Goal: Communication & Community: Answer question/provide support

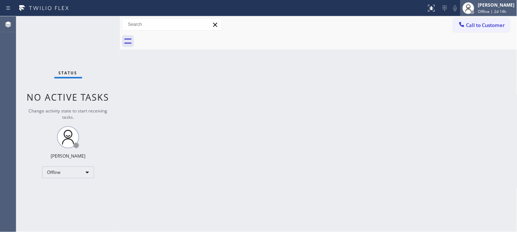
click at [493, 8] on div "[PERSON_NAME]" at bounding box center [496, 5] width 37 height 6
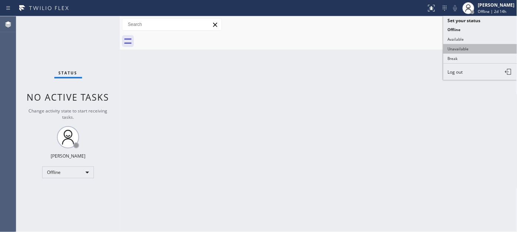
click at [473, 48] on button "Unavailable" at bounding box center [481, 49] width 74 height 10
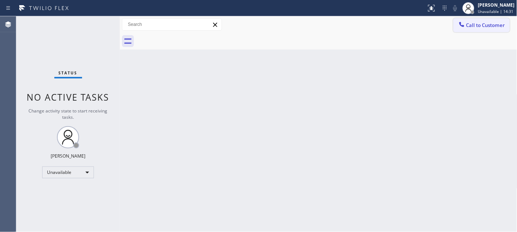
click at [479, 21] on button "Call to Customer" at bounding box center [482, 25] width 57 height 14
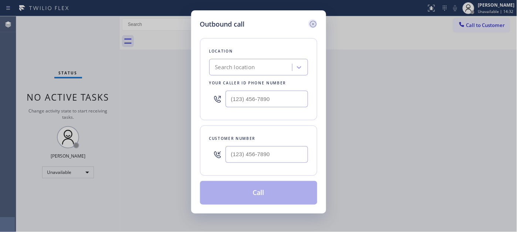
click at [312, 24] on icon at bounding box center [313, 24] width 9 height 9
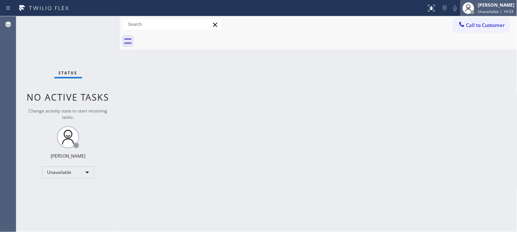
click at [482, 10] on span "Unavailable | 14:33" at bounding box center [496, 11] width 36 height 5
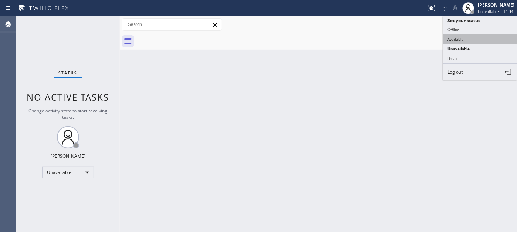
click at [454, 40] on button "Available" at bounding box center [481, 39] width 74 height 10
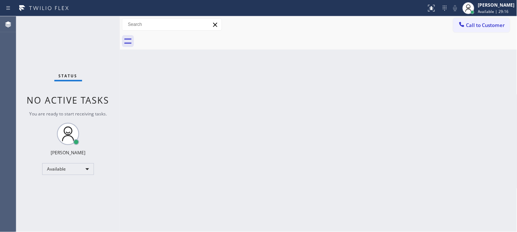
click at [485, 36] on div at bounding box center [326, 41] width 381 height 17
drag, startPoint x: 470, startPoint y: 27, endPoint x: 317, endPoint y: 113, distance: 175.2
click at [468, 28] on span "Call to Customer" at bounding box center [485, 25] width 39 height 7
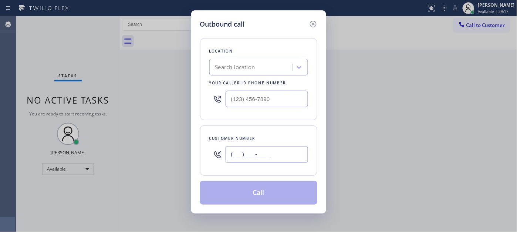
click at [263, 154] on input "(___) ___-____" at bounding box center [267, 154] width 82 height 17
paste input "619) 405-6691"
type input "[PHONE_NUMBER]"
drag, startPoint x: 265, startPoint y: 150, endPoint x: 255, endPoint y: 156, distance: 11.3
click at [256, 153] on div "[PHONE_NUMBER]" at bounding box center [267, 154] width 82 height 24
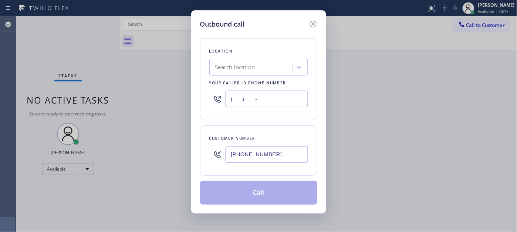
drag, startPoint x: 200, startPoint y: 97, endPoint x: 84, endPoint y: 112, distance: 116.4
click at [81, 106] on div "Outbound call Location Search location Your caller id phone number (___) ___-__…" at bounding box center [258, 116] width 517 height 232
paste input "760) 983-7951"
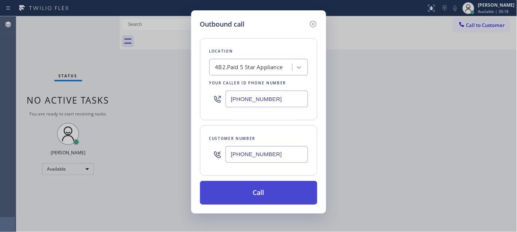
type input "[PHONE_NUMBER]"
click at [235, 183] on button "Call" at bounding box center [258, 193] width 117 height 24
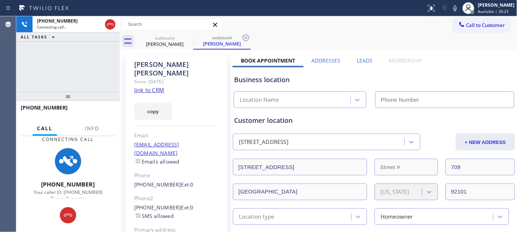
type input "[PHONE_NUMBER]"
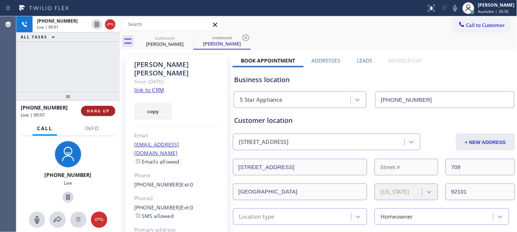
drag, startPoint x: 95, startPoint y: 116, endPoint x: 80, endPoint y: 94, distance: 26.5
click at [94, 115] on div "[PHONE_NUMBER] Live | 00:01 HANG UP" at bounding box center [68, 110] width 95 height 19
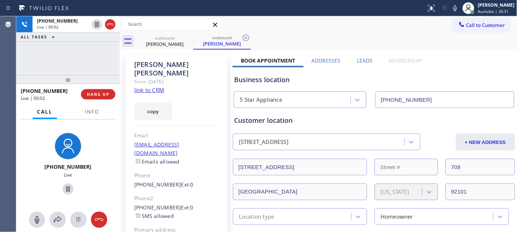
drag, startPoint x: 78, startPoint y: 91, endPoint x: 69, endPoint y: -4, distance: 94.7
click at [69, 0] on html "Status report No issues detected If you experience an issue, please download th…" at bounding box center [258, 116] width 517 height 232
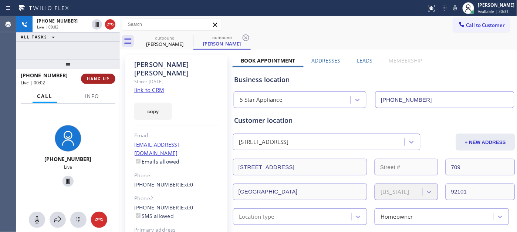
click at [99, 74] on button "HANG UP" at bounding box center [98, 79] width 34 height 10
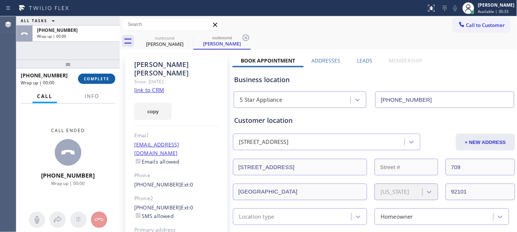
click at [99, 77] on span "COMPLETE" at bounding box center [97, 78] width 26 height 5
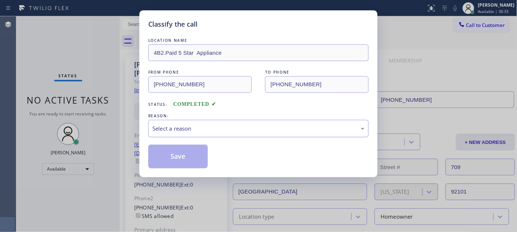
click at [209, 135] on div "Select a reason" at bounding box center [258, 128] width 220 height 17
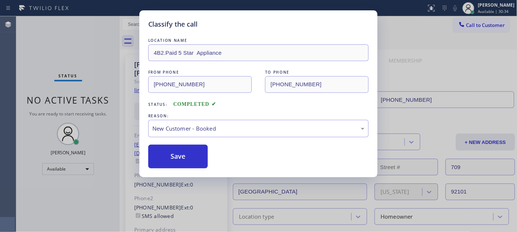
click at [175, 138] on div "LOCATION NAME 4B2.Paid 5 Star Appliance FROM PHONE [PHONE_NUMBER] TO PHONE [PHO…" at bounding box center [258, 103] width 220 height 132
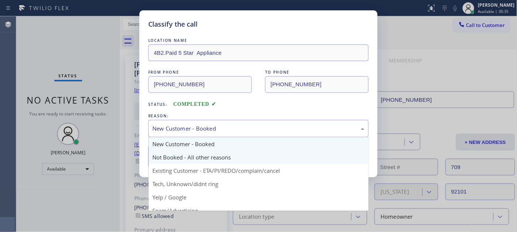
drag, startPoint x: 171, startPoint y: 125, endPoint x: 173, endPoint y: 160, distance: 34.8
click at [171, 128] on div "New Customer - Booked" at bounding box center [258, 128] width 212 height 9
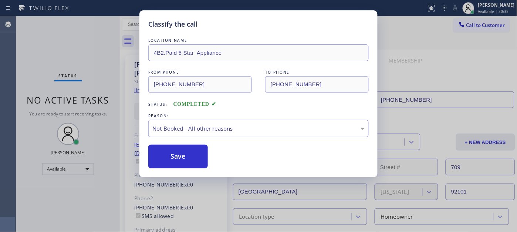
click at [173, 153] on button "Save" at bounding box center [178, 157] width 60 height 24
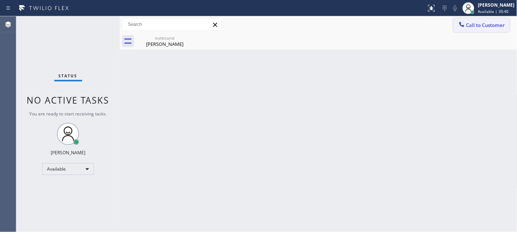
click at [483, 28] on button "Call to Customer" at bounding box center [482, 25] width 57 height 14
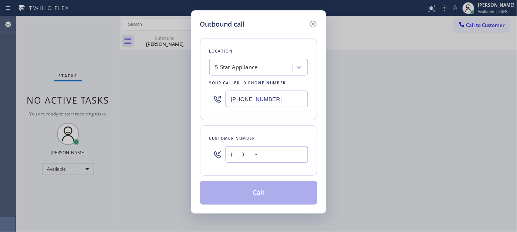
click at [281, 149] on input "(___) ___-____" at bounding box center [267, 154] width 82 height 17
paste input "323) 841-9400"
type input "[PHONE_NUMBER]"
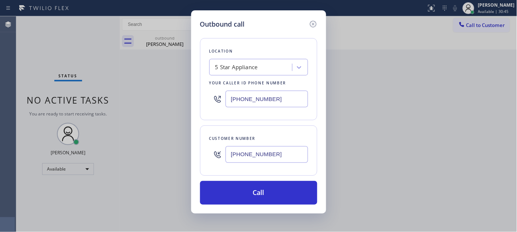
drag, startPoint x: 277, startPoint y: 94, endPoint x: 192, endPoint y: 95, distance: 84.4
click at [192, 91] on div "Outbound call Location 5 Star Appliance Your caller id phone number [PHONE_NUMB…" at bounding box center [258, 111] width 135 height 203
paste input "323) 870-7123"
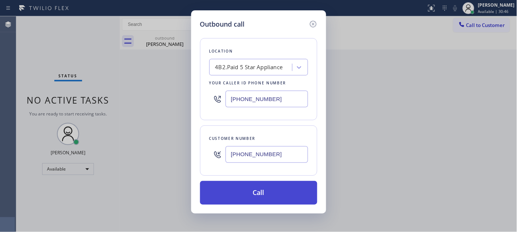
type input "[PHONE_NUMBER]"
click at [285, 194] on button "Call" at bounding box center [258, 193] width 117 height 24
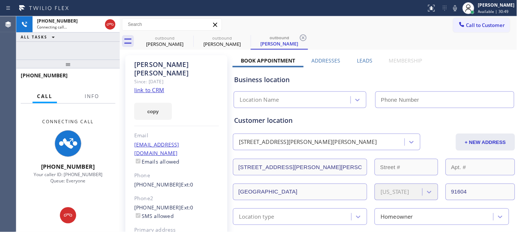
type input "[PHONE_NUMBER]"
click at [185, 39] on icon at bounding box center [188, 37] width 9 height 9
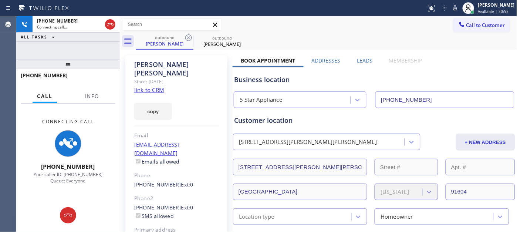
click at [342, 35] on div "outbound [PERSON_NAME] outbound [PERSON_NAME]" at bounding box center [326, 41] width 381 height 17
click at [131, 182] on div "[PERSON_NAME] Since: [DATE] link to CRM copy Email [EMAIL_ADDRESS][DOMAIN_NAME]…" at bounding box center [176, 173] width 102 height 237
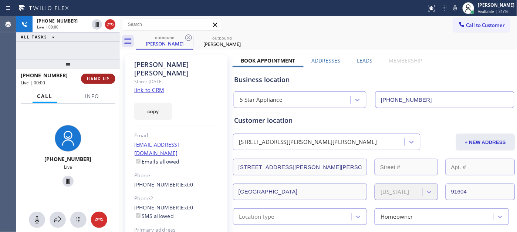
click at [95, 75] on button "HANG UP" at bounding box center [98, 79] width 34 height 10
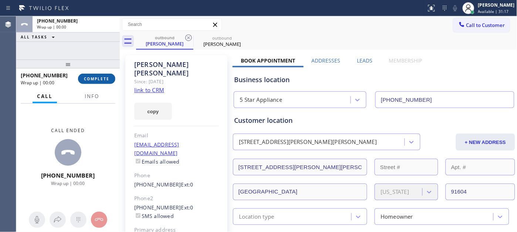
click at [95, 75] on button "COMPLETE" at bounding box center [96, 79] width 37 height 10
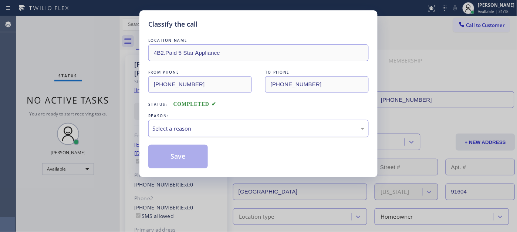
click at [196, 124] on div "Select a reason" at bounding box center [258, 128] width 212 height 9
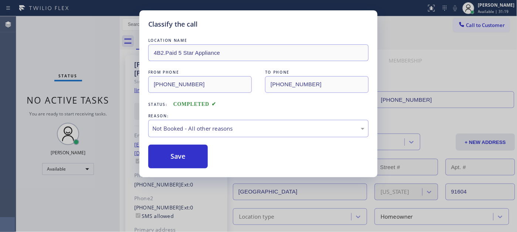
click at [172, 151] on button "Save" at bounding box center [178, 157] width 60 height 24
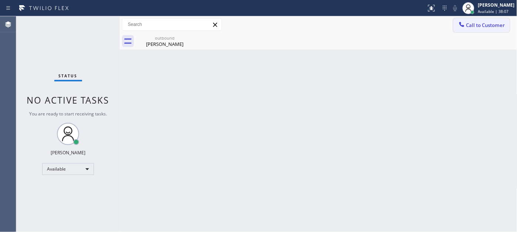
click at [478, 26] on span "Call to Customer" at bounding box center [485, 25] width 39 height 7
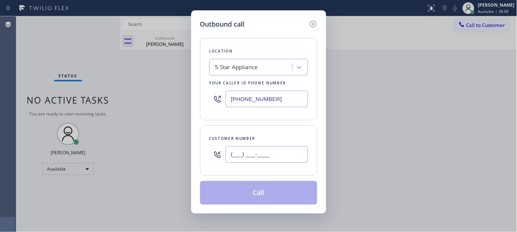
click at [275, 157] on input "(___) ___-____" at bounding box center [267, 154] width 82 height 17
paste input "310) 484-6538"
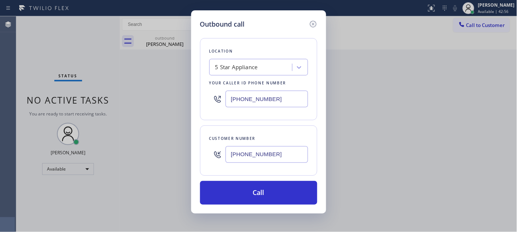
drag, startPoint x: 161, startPoint y: 150, endPoint x: 112, endPoint y: 152, distance: 48.1
click at [112, 152] on div "Outbound call Location 5 Star Appliance Your caller id phone number [PHONE_NUMB…" at bounding box center [258, 116] width 517 height 232
paste input "text"
type input "[PHONE_NUMBER]"
drag, startPoint x: 278, startPoint y: 97, endPoint x: 205, endPoint y: 117, distance: 76.2
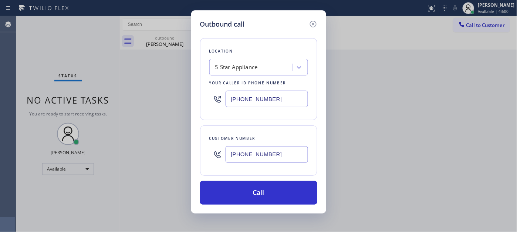
click at [185, 101] on div "Outbound call Location 5 Star Appliance Your caller id phone number [PHONE_NUMB…" at bounding box center [258, 116] width 517 height 232
paste input "310-010"
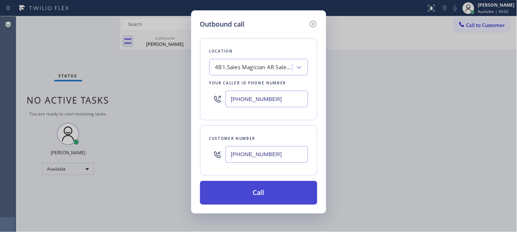
type input "[PHONE_NUMBER]"
click at [273, 189] on button "Call" at bounding box center [258, 193] width 117 height 24
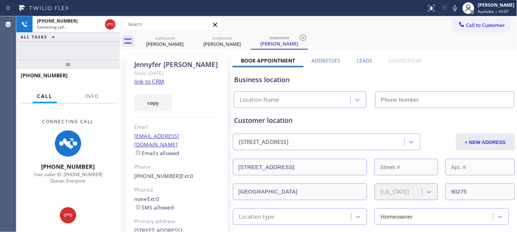
type input "[PHONE_NUMBER]"
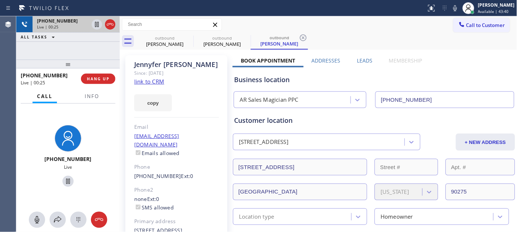
drag, startPoint x: 78, startPoint y: 48, endPoint x: 75, endPoint y: 30, distance: 18.4
click at [75, 34] on div "[PHONE_NUMBER] Live | 00:25 ALL TASKS ALL TASKS ACTIVE TASKS TASKS IN WRAP UP" at bounding box center [68, 37] width 104 height 43
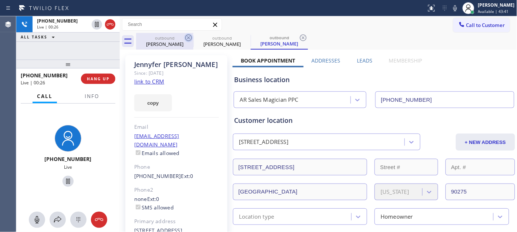
click at [189, 38] on icon at bounding box center [188, 37] width 9 height 9
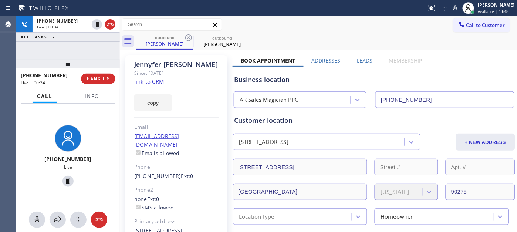
drag, startPoint x: 75, startPoint y: 59, endPoint x: 109, endPoint y: 11, distance: 59.1
click at [77, 35] on div "[PHONE_NUMBER] Live | 00:34 ALL TASKS ALL TASKS ACTIVE TASKS TASKS IN WRAP UP […" at bounding box center [68, 124] width 104 height 216
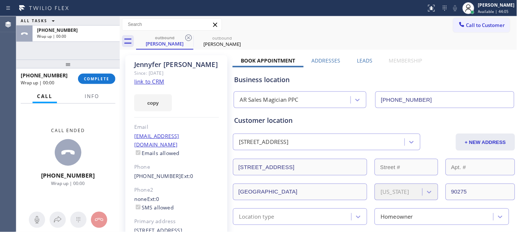
drag, startPoint x: 102, startPoint y: 84, endPoint x: 120, endPoint y: 75, distance: 19.4
click at [102, 84] on div "[PHONE_NUMBER] Wrap up | 00:00 COMPLETE" at bounding box center [68, 78] width 95 height 19
click at [94, 68] on div at bounding box center [68, 64] width 104 height 9
click at [94, 78] on span "COMPLETE" at bounding box center [97, 78] width 26 height 5
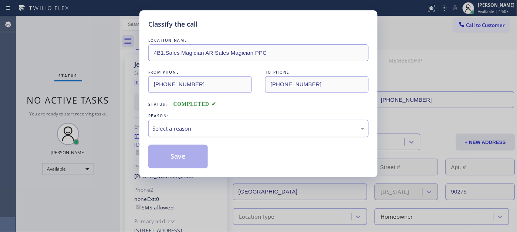
click at [191, 136] on div "Select a reason" at bounding box center [258, 128] width 220 height 17
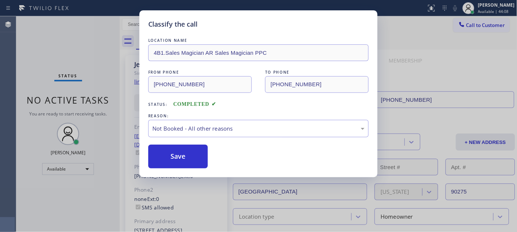
click at [178, 161] on button "Save" at bounding box center [178, 157] width 60 height 24
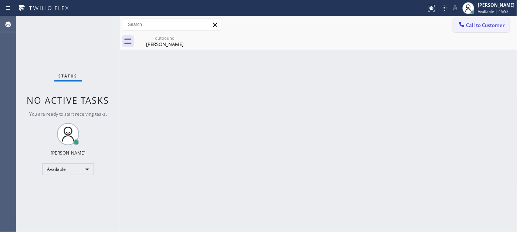
click at [476, 32] on button "Call to Customer" at bounding box center [482, 25] width 57 height 14
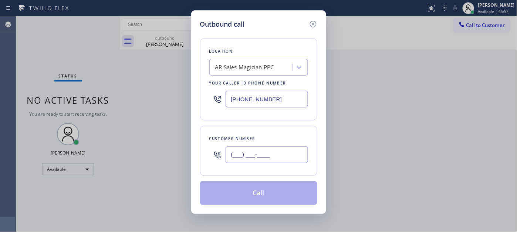
click at [282, 147] on input "(___) ___-____" at bounding box center [267, 154] width 82 height 17
paste input "214) 552-3226"
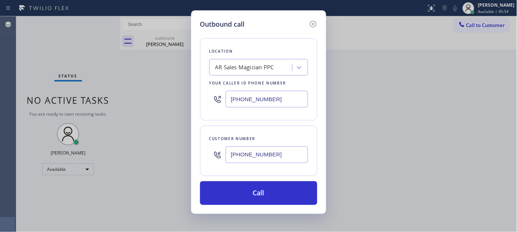
type input "[PHONE_NUMBER]"
drag, startPoint x: 283, startPoint y: 97, endPoint x: 193, endPoint y: 94, distance: 89.2
click at [193, 99] on div "Outbound call Location AR Sales Magician PPC Your caller id phone number [PHONE…" at bounding box center [258, 111] width 135 height 203
paste input "714) 909-1626"
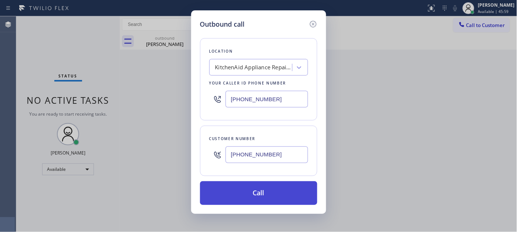
type input "[PHONE_NUMBER]"
click at [260, 191] on button "Call" at bounding box center [258, 193] width 117 height 24
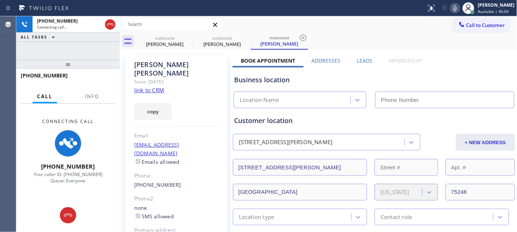
type input "[PHONE_NUMBER]"
click at [454, 10] on icon at bounding box center [456, 8] width 4 height 6
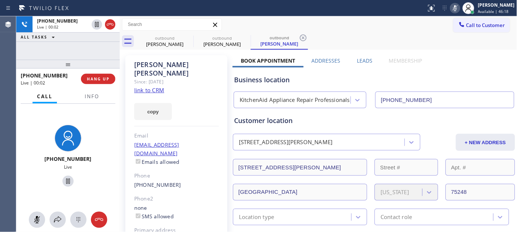
click at [455, 7] on icon at bounding box center [455, 8] width 9 height 9
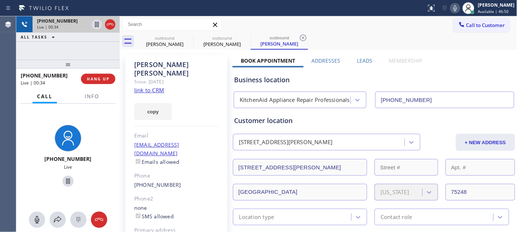
drag, startPoint x: 104, startPoint y: 64, endPoint x: 102, endPoint y: 30, distance: 34.8
click at [101, 33] on div "[PHONE_NUMBER] Live | 00:34 ALL TASKS ALL TASKS ACTIVE TASKS TASKS IN WRAP UP […" at bounding box center [68, 123] width 104 height 215
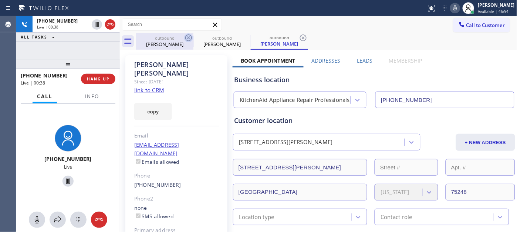
click at [187, 37] on icon at bounding box center [188, 37] width 9 height 9
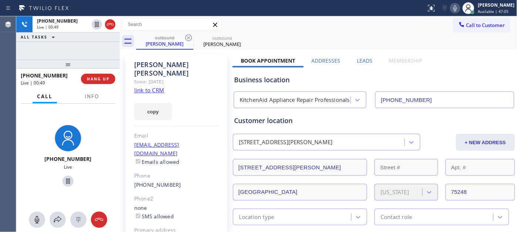
click at [486, 25] on span "Call to Customer" at bounding box center [485, 25] width 39 height 7
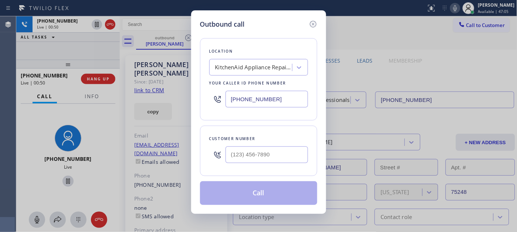
click at [236, 145] on div at bounding box center [267, 154] width 82 height 24
click at [241, 145] on div at bounding box center [267, 154] width 82 height 24
click at [238, 163] on input "(___) ___-____" at bounding box center [267, 154] width 82 height 17
paste input "510) 861-5992"
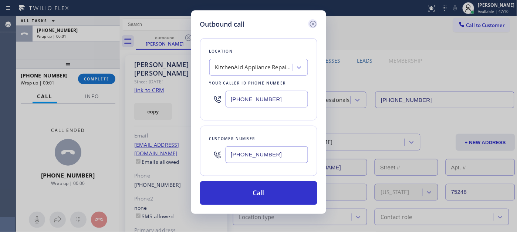
click at [315, 27] on icon at bounding box center [313, 24] width 9 height 9
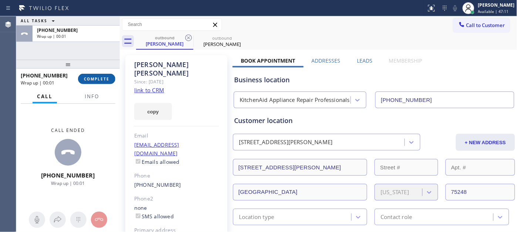
click at [89, 78] on span "COMPLETE" at bounding box center [97, 78] width 26 height 5
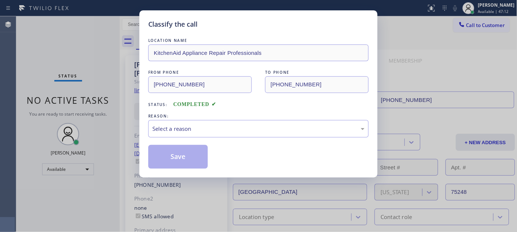
drag, startPoint x: 232, startPoint y: 124, endPoint x: 206, endPoint y: 132, distance: 26.3
click at [232, 126] on div "Select a reason" at bounding box center [258, 128] width 212 height 9
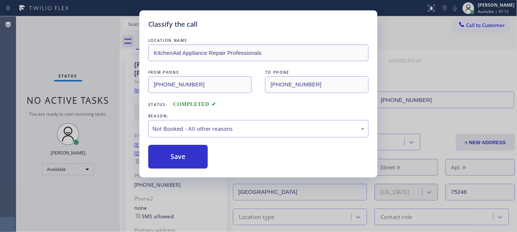
click at [183, 155] on button "Save" at bounding box center [178, 157] width 60 height 24
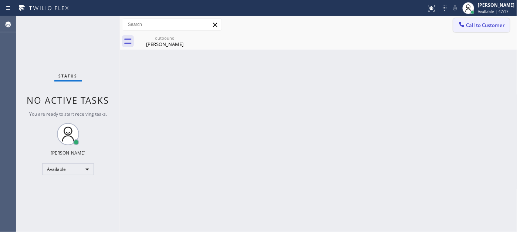
click at [476, 28] on span "Call to Customer" at bounding box center [485, 25] width 39 height 7
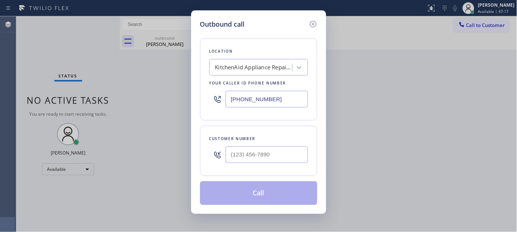
click at [247, 146] on div at bounding box center [267, 154] width 82 height 24
click at [274, 142] on div "Customer number" at bounding box center [258, 139] width 99 height 8
click at [263, 149] on input "(___) ___-____" at bounding box center [267, 154] width 82 height 17
paste input "510) 861-5992"
type input "[PHONE_NUMBER]"
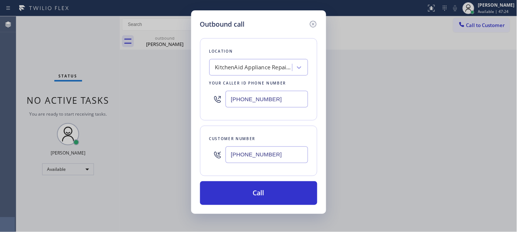
drag, startPoint x: 285, startPoint y: 90, endPoint x: 161, endPoint y: 108, distance: 124.9
click at [161, 108] on div "Outbound call Location KitchenAid Appliance Repair Professionals Your caller id…" at bounding box center [258, 116] width 517 height 232
drag, startPoint x: 301, startPoint y: 95, endPoint x: 188, endPoint y: 109, distance: 114.0
click at [164, 98] on div "Outbound call Location KitchenAid Appliance Repair Professionals Your caller id…" at bounding box center [258, 116] width 517 height 232
paste input "415) 818-0507"
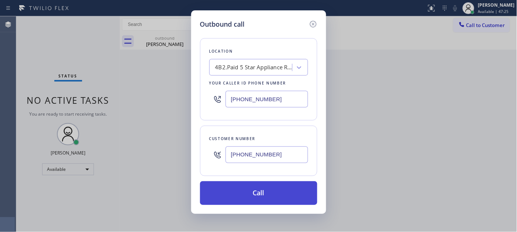
type input "[PHONE_NUMBER]"
click at [274, 195] on button "Call" at bounding box center [258, 193] width 117 height 24
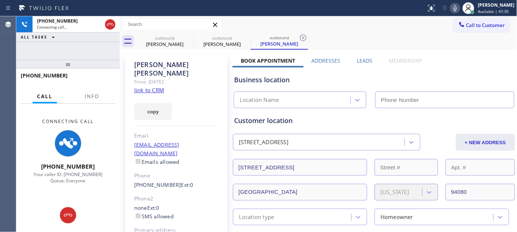
type input "[PHONE_NUMBER]"
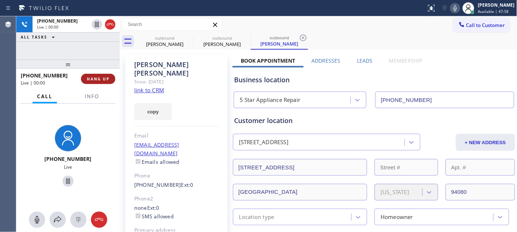
click at [89, 80] on span "HANG UP" at bounding box center [98, 78] width 23 height 5
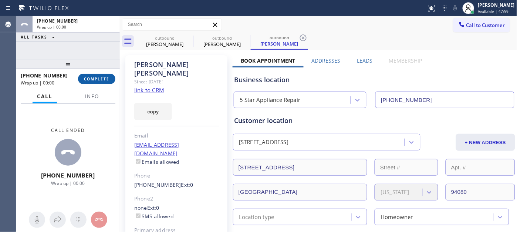
click at [89, 80] on span "COMPLETE" at bounding box center [97, 78] width 26 height 5
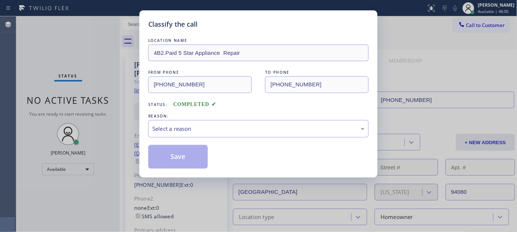
click at [239, 146] on div "Save" at bounding box center [258, 157] width 220 height 24
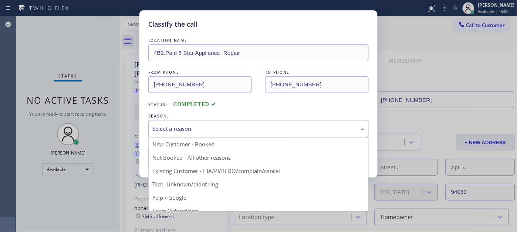
click at [213, 127] on div "Select a reason" at bounding box center [258, 128] width 212 height 9
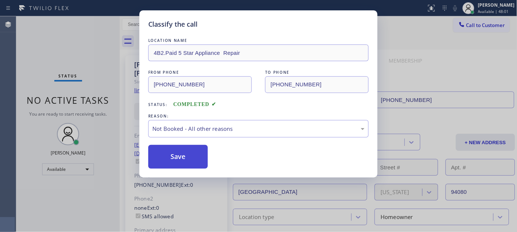
click at [173, 156] on button "Save" at bounding box center [178, 157] width 60 height 24
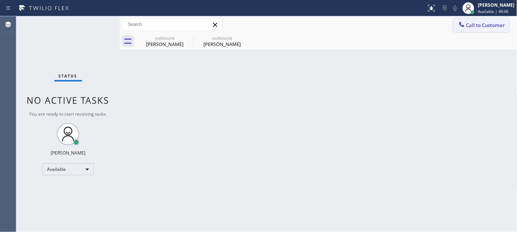
click at [493, 25] on span "Call to Customer" at bounding box center [485, 25] width 39 height 7
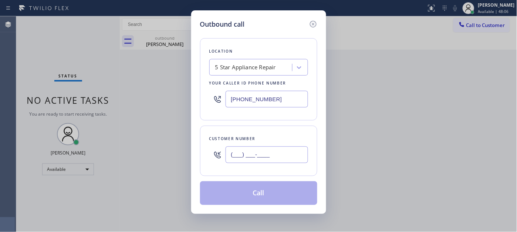
click at [243, 153] on input "(___) ___-____" at bounding box center [267, 154] width 82 height 17
paste input "720) 556-3859"
type input "[PHONE_NUMBER]"
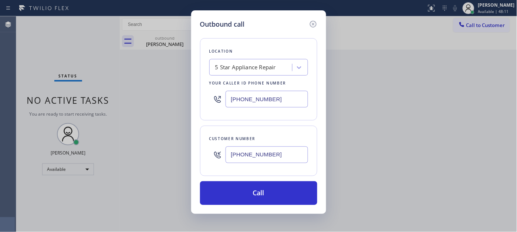
drag, startPoint x: 267, startPoint y: 98, endPoint x: 206, endPoint y: 117, distance: 63.8
click at [153, 104] on div "Outbound call Location 5 Star Appliance Repair Your caller id phone number [PHO…" at bounding box center [258, 116] width 517 height 232
paste input "760) 983-7951"
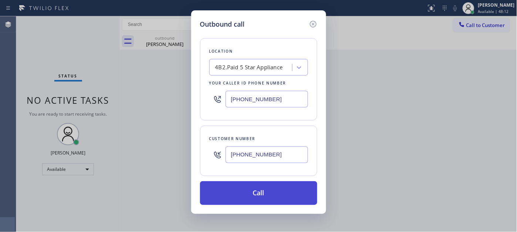
type input "[PHONE_NUMBER]"
click at [279, 191] on button "Call" at bounding box center [258, 193] width 117 height 24
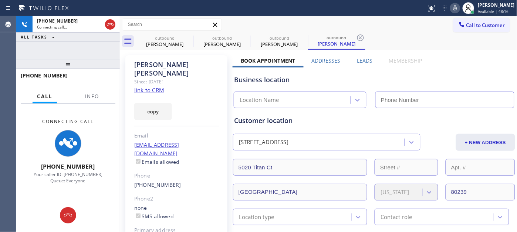
type input "[PHONE_NUMBER]"
click at [187, 38] on icon at bounding box center [188, 37] width 9 height 9
type input "[PHONE_NUMBER]"
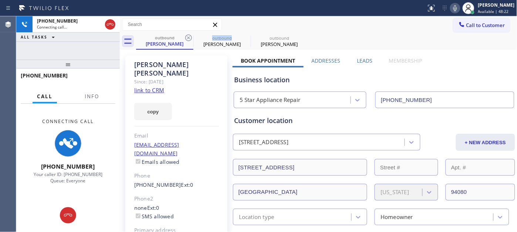
click at [187, 38] on icon at bounding box center [188, 37] width 9 height 9
type input "[PHONE_NUMBER]"
click at [290, 29] on div "Call to Customer Outbound call Location 5 Star Appliance Your caller id phone n…" at bounding box center [319, 24] width 398 height 13
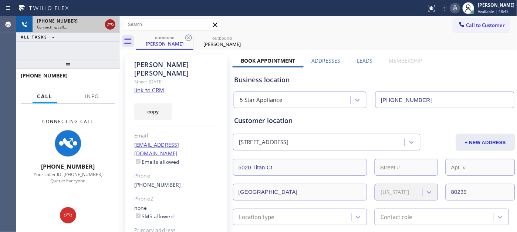
click at [113, 25] on icon at bounding box center [110, 24] width 7 height 2
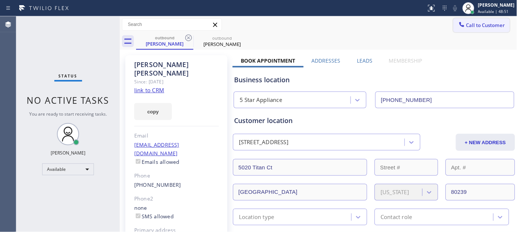
click at [466, 23] on span "Call to Customer" at bounding box center [485, 25] width 39 height 7
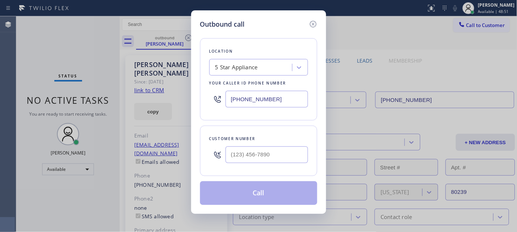
drag, startPoint x: 289, startPoint y: 135, endPoint x: 235, endPoint y: 168, distance: 63.4
click at [282, 141] on div "Customer number" at bounding box center [258, 139] width 99 height 8
click at [242, 156] on input "(___) ___-____" at bounding box center [267, 154] width 82 height 17
paste input "310) 663-7737"
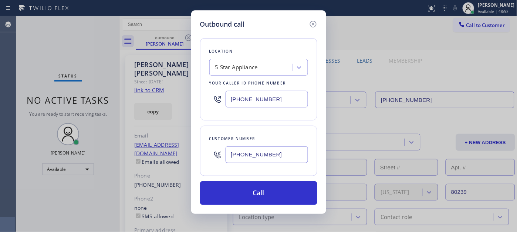
type input "[PHONE_NUMBER]"
drag, startPoint x: 290, startPoint y: 91, endPoint x: 213, endPoint y: 108, distance: 78.8
click at [213, 108] on div "[PHONE_NUMBER]" at bounding box center [258, 99] width 99 height 24
paste input "202) 933-7030"
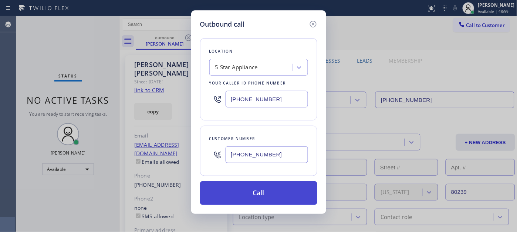
type input "[PHONE_NUMBER]"
click at [289, 190] on button "Call" at bounding box center [258, 193] width 117 height 24
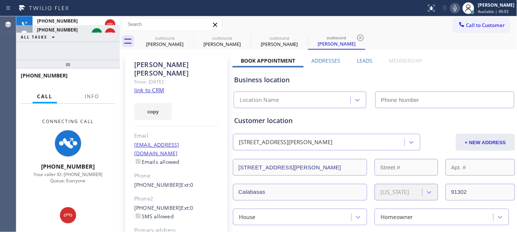
type input "[PHONE_NUMBER]"
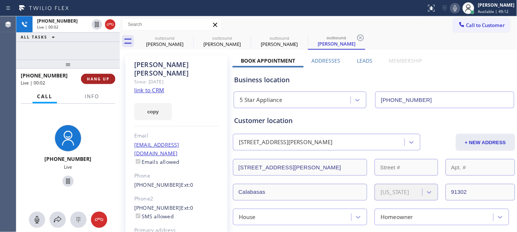
click at [91, 76] on span "HANG UP" at bounding box center [98, 78] width 23 height 5
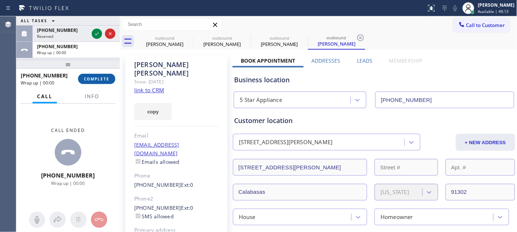
click at [91, 76] on span "COMPLETE" at bounding box center [97, 78] width 26 height 5
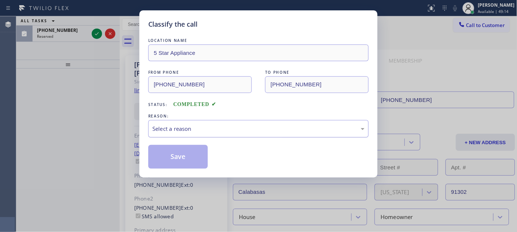
click at [189, 137] on div "Select a reason" at bounding box center [258, 128] width 220 height 17
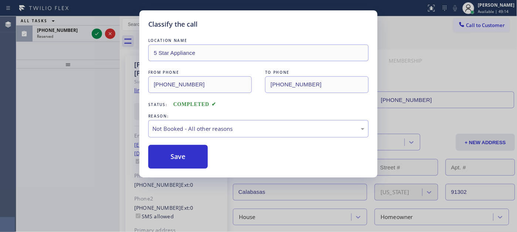
click at [175, 158] on button "Save" at bounding box center [178, 157] width 60 height 24
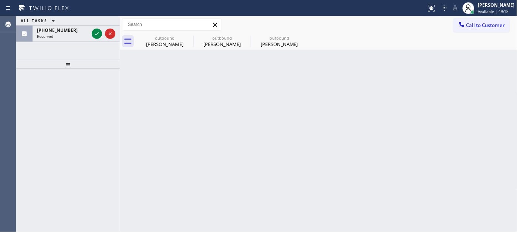
click at [481, 20] on button "Call to Customer" at bounding box center [482, 25] width 57 height 14
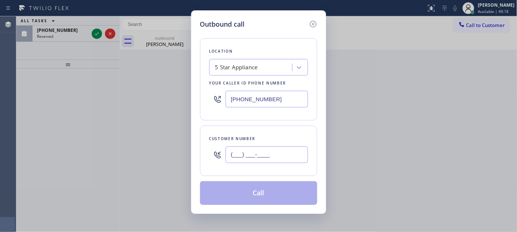
click at [257, 153] on input "(___) ___-____" at bounding box center [267, 154] width 82 height 17
paste input "310) 218-6785"
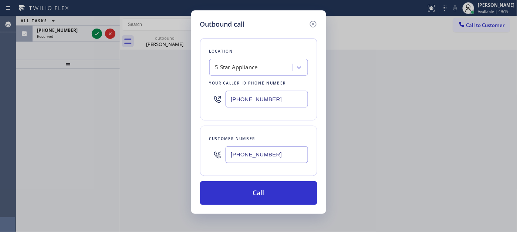
type input "[PHONE_NUMBER]"
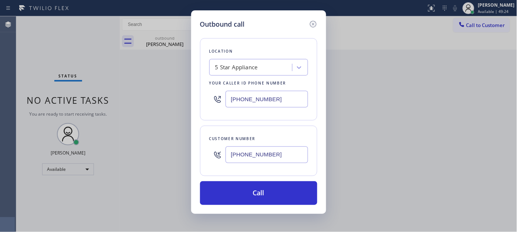
drag, startPoint x: 281, startPoint y: 104, endPoint x: 177, endPoint y: 100, distance: 104.4
click at [177, 100] on div "Outbound call Location 5 Star Appliance Your caller id phone number [PHONE_NUMB…" at bounding box center [258, 116] width 517 height 232
paste input "323) 870-7123"
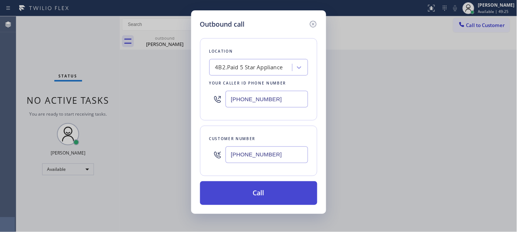
type input "[PHONE_NUMBER]"
click at [267, 182] on button "Call" at bounding box center [258, 193] width 117 height 24
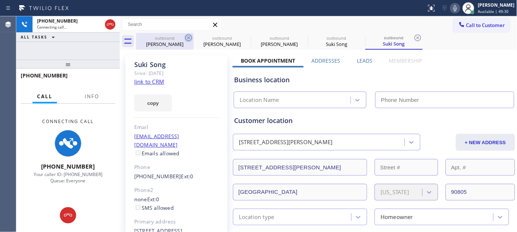
click at [189, 39] on icon at bounding box center [188, 37] width 9 height 9
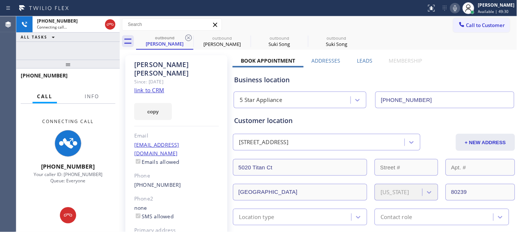
click at [189, 39] on icon at bounding box center [188, 37] width 9 height 9
type input "[PHONE_NUMBER]"
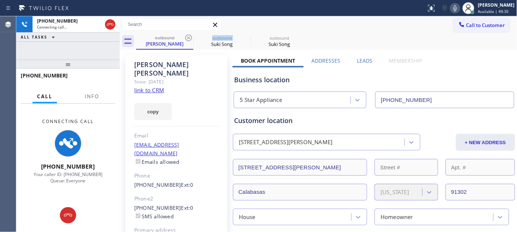
click at [189, 39] on icon at bounding box center [188, 37] width 9 height 9
type input "[PHONE_NUMBER]"
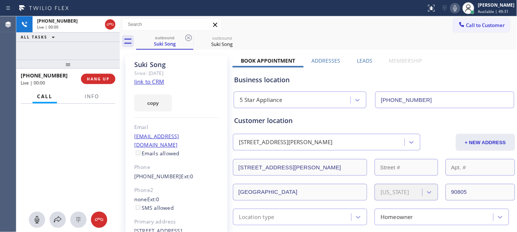
click at [331, 30] on div "Call to Customer Outbound call Location 5 Star Appliance Your caller id phone n…" at bounding box center [319, 24] width 398 height 13
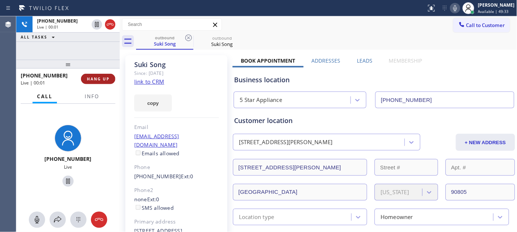
click at [97, 75] on button "HANG UP" at bounding box center [98, 79] width 34 height 10
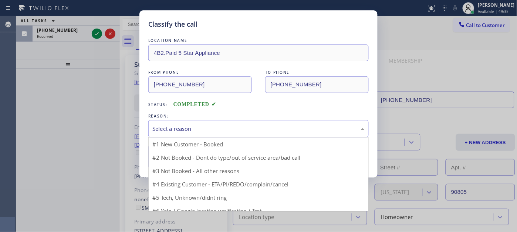
click at [198, 130] on div "Select a reason" at bounding box center [258, 128] width 212 height 9
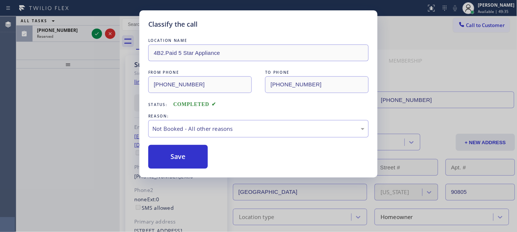
click at [185, 154] on button "Save" at bounding box center [178, 157] width 60 height 24
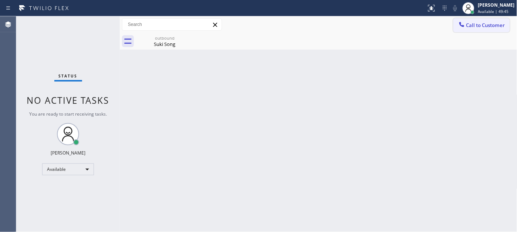
click at [464, 26] on icon at bounding box center [461, 24] width 5 height 5
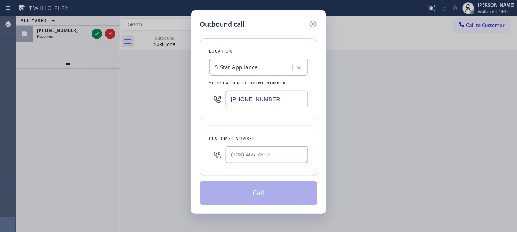
drag, startPoint x: 267, startPoint y: 146, endPoint x: 266, endPoint y: 150, distance: 4.8
click at [266, 150] on div at bounding box center [267, 154] width 82 height 24
click at [243, 171] on div "Customer number" at bounding box center [258, 150] width 117 height 50
click at [243, 159] on input "(___) ___-____" at bounding box center [267, 154] width 82 height 17
paste input "310) 351-6900"
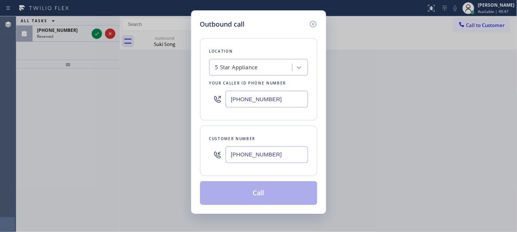
type input "[PHONE_NUMBER]"
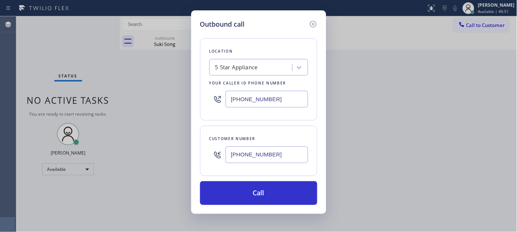
drag, startPoint x: 282, startPoint y: 94, endPoint x: 179, endPoint y: 107, distance: 103.7
click at [179, 107] on div "Outbound call Location 5 Star Appliance Your caller id phone number [PHONE_NUMB…" at bounding box center [258, 116] width 517 height 232
paste input "855) 213-9318"
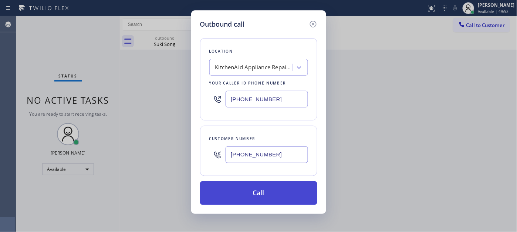
type input "[PHONE_NUMBER]"
click at [277, 193] on button "Call" at bounding box center [258, 193] width 117 height 24
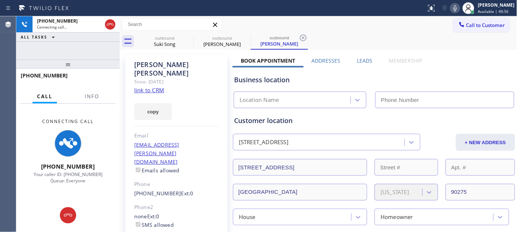
type input "[PHONE_NUMBER]"
click at [424, 9] on div at bounding box center [432, 8] width 16 height 9
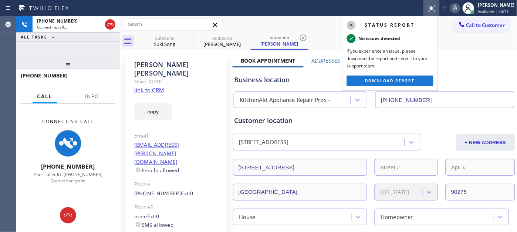
click at [348, 24] on icon at bounding box center [351, 25] width 9 height 9
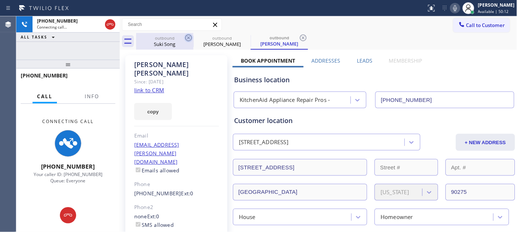
click at [188, 39] on icon at bounding box center [188, 37] width 9 height 9
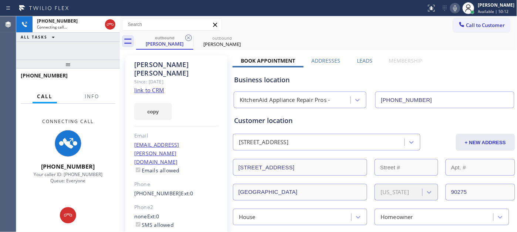
click at [345, 17] on div "Call to Customer Outbound call Location KitchenAid Appliance Repair Pros - Your…" at bounding box center [319, 24] width 398 height 17
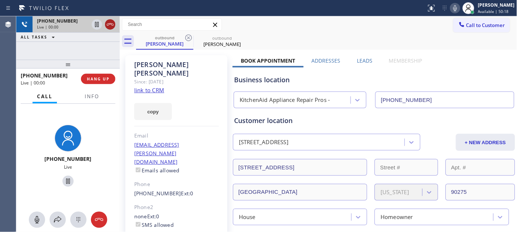
click at [108, 28] on icon at bounding box center [110, 24] width 9 height 9
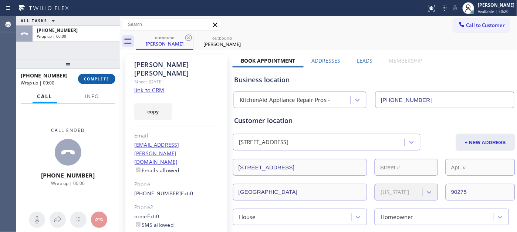
click at [104, 76] on span "COMPLETE" at bounding box center [97, 78] width 26 height 5
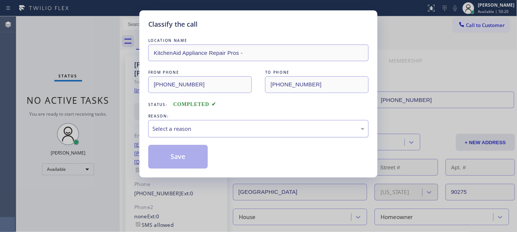
click at [178, 127] on div "Select a reason" at bounding box center [258, 128] width 212 height 9
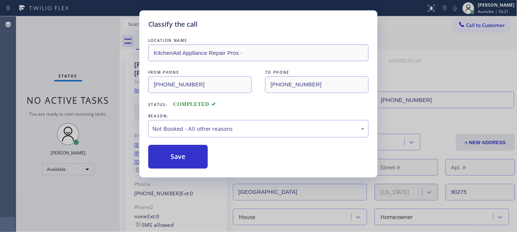
click at [169, 158] on button "Save" at bounding box center [178, 157] width 60 height 24
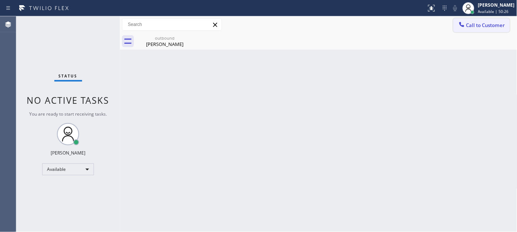
click at [479, 24] on span "Call to Customer" at bounding box center [485, 25] width 39 height 7
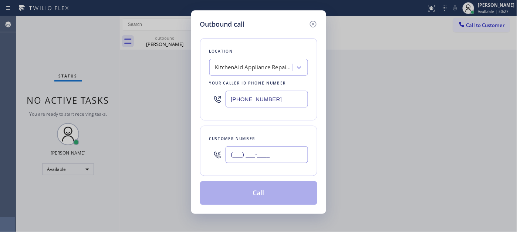
click at [284, 154] on input "(___) ___-____" at bounding box center [267, 154] width 82 height 17
paste input "646) 629-5899"
type input "[PHONE_NUMBER]"
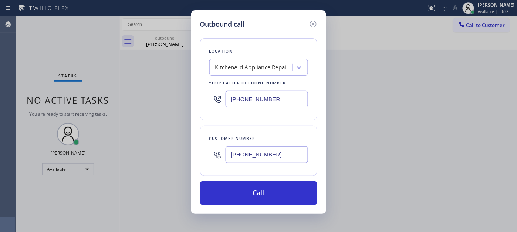
drag, startPoint x: 283, startPoint y: 93, endPoint x: 172, endPoint y: 102, distance: 111.7
click at [184, 101] on div "Outbound call Location KitchenAid Appliance Repair Pros - Your caller id phone …" at bounding box center [258, 116] width 517 height 232
paste input "88) 909-0120"
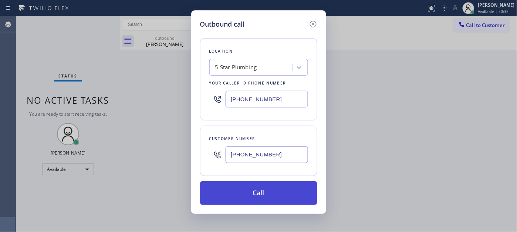
type input "[PHONE_NUMBER]"
click at [262, 193] on button "Call" at bounding box center [258, 193] width 117 height 24
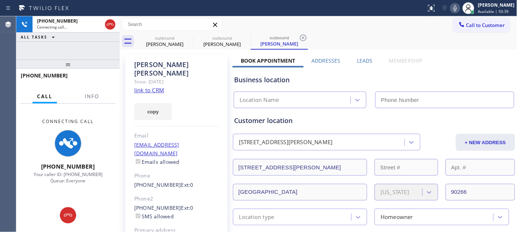
type input "[PHONE_NUMBER]"
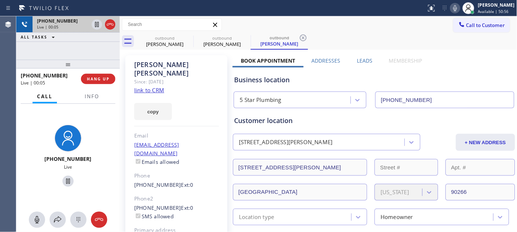
drag, startPoint x: 54, startPoint y: 61, endPoint x: 74, endPoint y: 32, distance: 36.1
click at [59, 33] on div "[PHONE_NUMBER] Live | 00:05 ALL TASKS ALL TASKS ACTIVE TASKS TASKS IN WRAP UP […" at bounding box center [68, 123] width 104 height 215
drag, startPoint x: 97, startPoint y: 59, endPoint x: 96, endPoint y: 38, distance: 21.5
click at [96, 47] on div "[PHONE_NUMBER] Live | 00:23 ALL TASKS ALL TASKS ACTIVE TASKS TASKS IN WRAP UP […" at bounding box center [68, 123] width 104 height 215
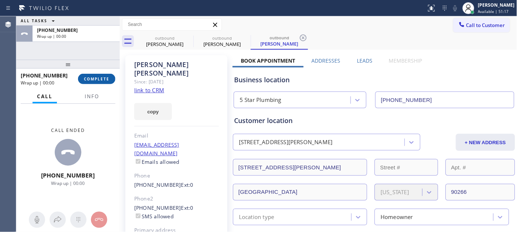
click at [94, 77] on span "COMPLETE" at bounding box center [97, 78] width 26 height 5
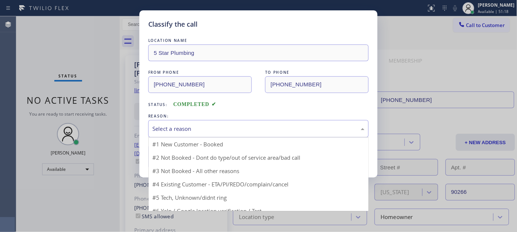
click at [185, 137] on div "Select a reason #1 New Customer - Booked #2 Not Booked - Dont do type/out of se…" at bounding box center [258, 128] width 220 height 17
click at [186, 131] on div "Select a reason" at bounding box center [258, 128] width 212 height 9
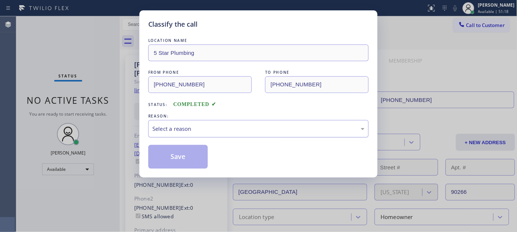
click at [171, 127] on div "Select a reason" at bounding box center [258, 128] width 212 height 9
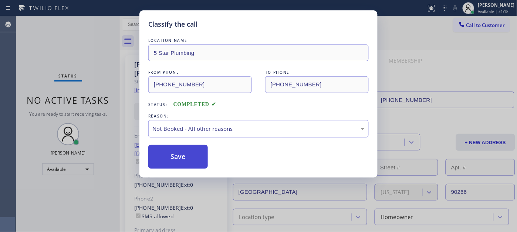
click at [179, 155] on button "Save" at bounding box center [178, 157] width 60 height 24
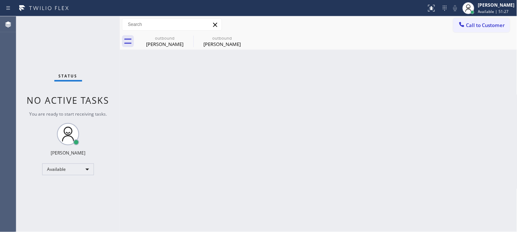
click at [475, 26] on span "Call to Customer" at bounding box center [485, 25] width 39 height 7
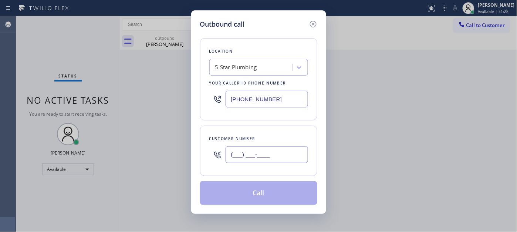
click at [263, 153] on input "(___) ___-____" at bounding box center [267, 154] width 82 height 17
paste input "818) 642-2960"
type input "[PHONE_NUMBER]"
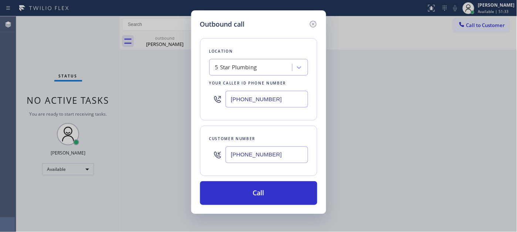
drag, startPoint x: 182, startPoint y: 102, endPoint x: 190, endPoint y: 121, distance: 21.2
click at [152, 104] on div "Outbound call Location 5 Star Plumbing Your caller id phone number [PHONE_NUMBE…" at bounding box center [258, 116] width 517 height 232
paste input "657) 213-3032"
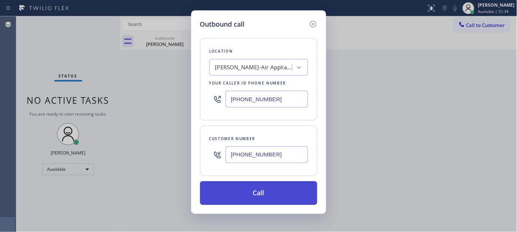
type input "[PHONE_NUMBER]"
click at [272, 189] on button "Call" at bounding box center [258, 193] width 117 height 24
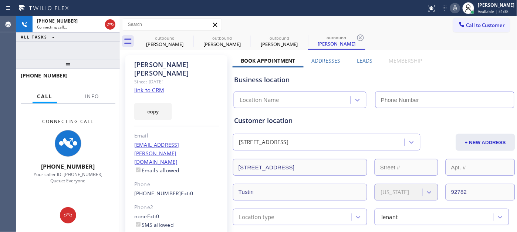
type input "[PHONE_NUMBER]"
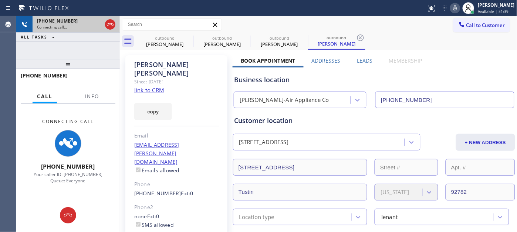
drag, startPoint x: 71, startPoint y: 68, endPoint x: 85, endPoint y: 19, distance: 50.5
click at [68, 35] on div "[PHONE_NUMBER] Connecting call… ALL TASKS ALL TASKS ACTIVE TASKS TASKS IN WRAP …" at bounding box center [68, 123] width 104 height 215
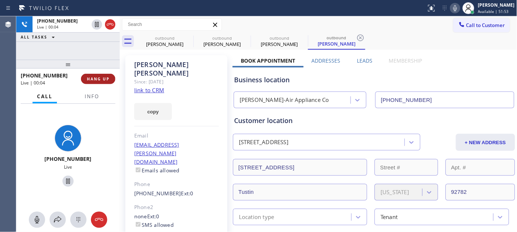
click at [102, 79] on span "HANG UP" at bounding box center [98, 78] width 23 height 5
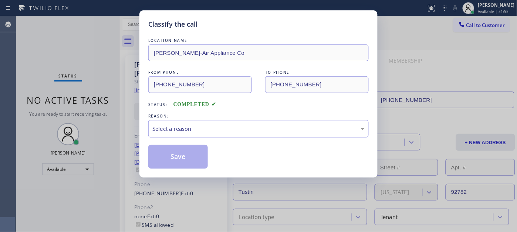
drag, startPoint x: 223, startPoint y: 139, endPoint x: 202, endPoint y: 150, distance: 23.3
click at [223, 139] on div "LOCATION NAME [PERSON_NAME]-Air Appliance Co FROM PHONE [PHONE_NUMBER] TO PHONE…" at bounding box center [258, 103] width 220 height 132
click at [195, 124] on div "Select a reason" at bounding box center [258, 128] width 212 height 9
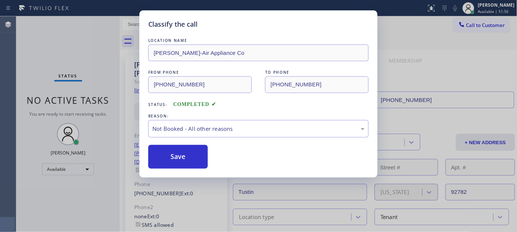
click at [152, 172] on div "Classify the call LOCATION NAME [PERSON_NAME]-Air Appliance Co FROM PHONE [PHON…" at bounding box center [258, 93] width 238 height 167
click at [157, 157] on button "Save" at bounding box center [178, 157] width 60 height 24
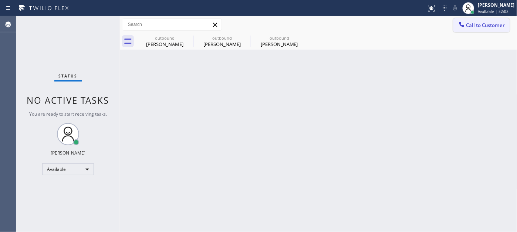
click at [470, 26] on span "Call to Customer" at bounding box center [485, 25] width 39 height 7
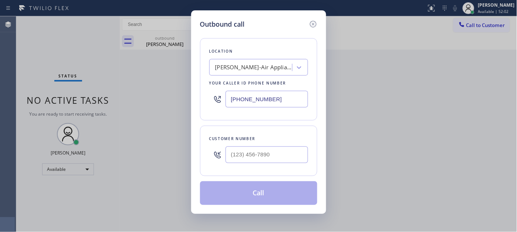
click at [235, 164] on div at bounding box center [267, 154] width 82 height 24
click at [238, 157] on input "(___) ___-____" at bounding box center [267, 154] width 82 height 17
paste input "626) 710-2375"
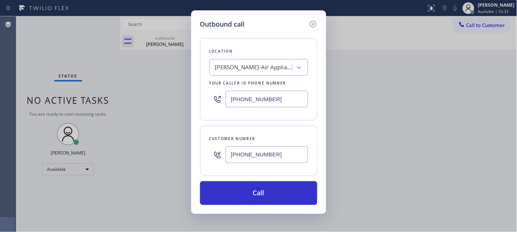
drag, startPoint x: 273, startPoint y: 155, endPoint x: 182, endPoint y: 145, distance: 91.5
click at [182, 145] on div "Outbound call Location [PERSON_NAME]-Air Appliance Co Your caller id phone numb…" at bounding box center [258, 116] width 517 height 232
paste input "561) 676-3424"
type input "[PHONE_NUMBER]"
drag, startPoint x: 274, startPoint y: 97, endPoint x: 184, endPoint y: 98, distance: 89.5
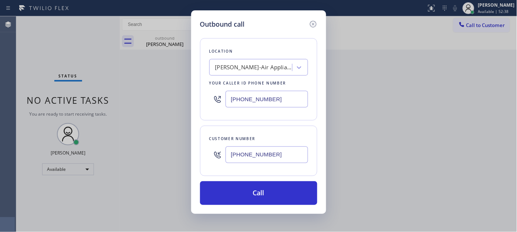
click at [192, 97] on div "Outbound call Location [PERSON_NAME]-Air Appliance Co Your caller id phone numb…" at bounding box center [258, 111] width 135 height 203
paste input "561) 781-7969"
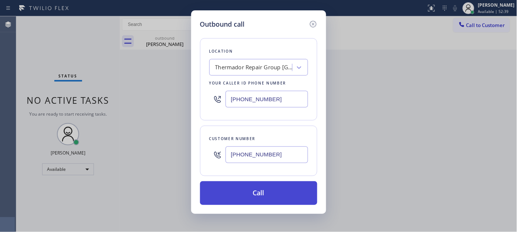
type input "[PHONE_NUMBER]"
click at [265, 186] on button "Call" at bounding box center [258, 193] width 117 height 24
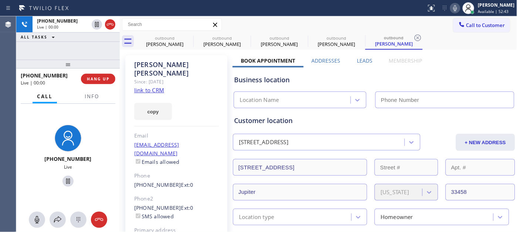
type input "[PHONE_NUMBER]"
click at [94, 82] on button "HANG UP" at bounding box center [98, 79] width 34 height 10
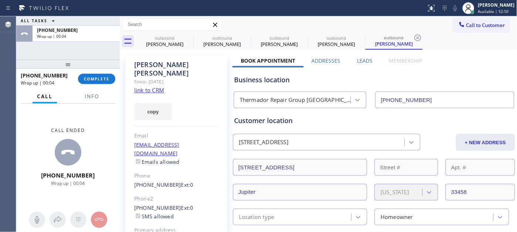
click at [94, 84] on div "[PHONE_NUMBER] Wrap up | 00:04 COMPLETE" at bounding box center [68, 78] width 95 height 19
click at [93, 82] on button "COMPLETE" at bounding box center [96, 79] width 37 height 10
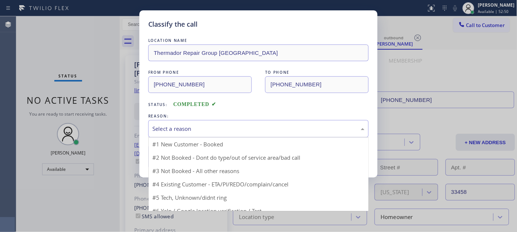
click at [175, 122] on div "Select a reason" at bounding box center [258, 128] width 220 height 17
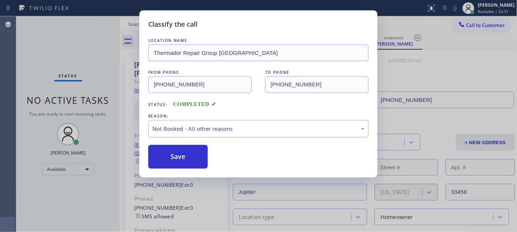
click at [178, 155] on button "Save" at bounding box center [178, 157] width 60 height 24
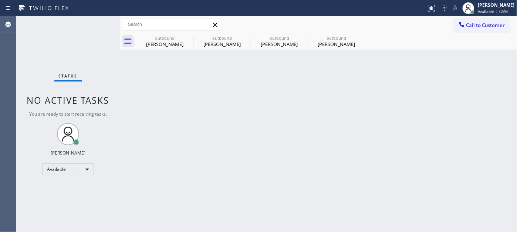
click at [478, 20] on button "Call to Customer" at bounding box center [482, 25] width 57 height 14
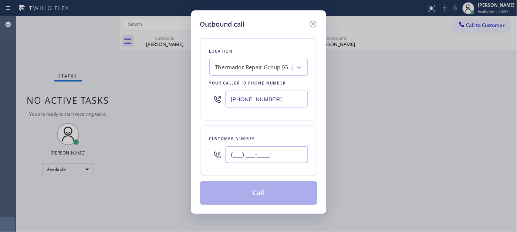
click at [257, 162] on input "(___) ___-____" at bounding box center [267, 154] width 82 height 17
click at [256, 158] on input "(___) ___-____" at bounding box center [267, 154] width 82 height 17
paste input "5166"
drag, startPoint x: 285, startPoint y: 160, endPoint x: 186, endPoint y: 131, distance: 102.8
click at [164, 150] on div "Outbound call Location Thermador Repair Group [GEOGRAPHIC_DATA] Your caller id …" at bounding box center [258, 116] width 517 height 232
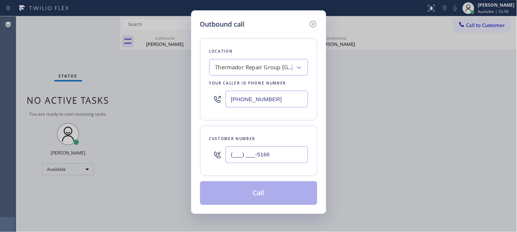
paste input "516) 652-4460"
type input "[PHONE_NUMBER]"
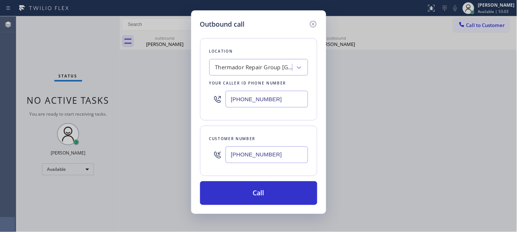
drag, startPoint x: 223, startPoint y: 97, endPoint x: 210, endPoint y: 98, distance: 13.7
click at [211, 98] on div "[PHONE_NUMBER]" at bounding box center [258, 99] width 99 height 24
paste input "760) 983-7951"
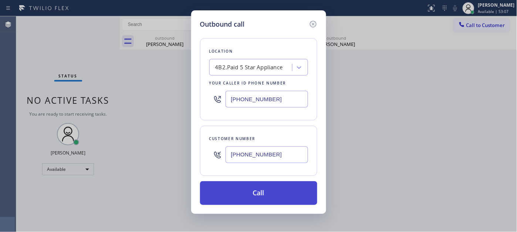
type input "[PHONE_NUMBER]"
click at [283, 181] on button "Call" at bounding box center [258, 193] width 117 height 24
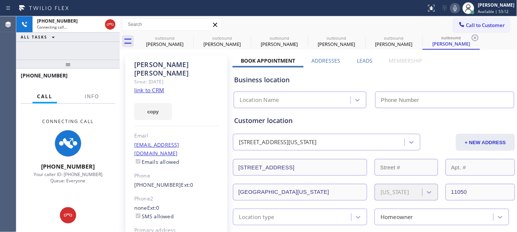
type input "[PHONE_NUMBER]"
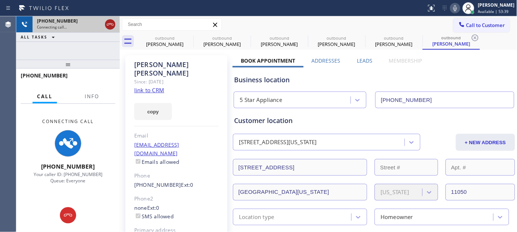
click at [110, 27] on icon at bounding box center [110, 24] width 9 height 9
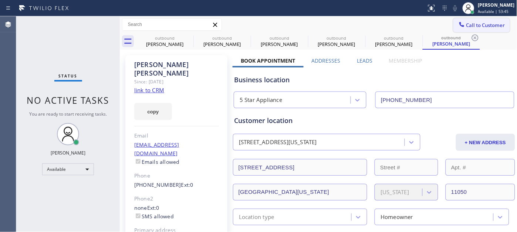
click at [479, 23] on span "Call to Customer" at bounding box center [485, 25] width 39 height 7
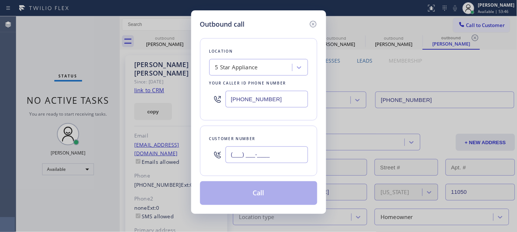
click at [264, 154] on input "(___) ___-____" at bounding box center [267, 154] width 82 height 17
paste input "408) 300-4784"
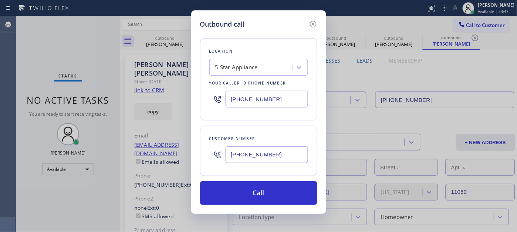
type input "[PHONE_NUMBER]"
drag, startPoint x: 279, startPoint y: 93, endPoint x: 228, endPoint y: 101, distance: 52.0
click at [231, 101] on input "[PHONE_NUMBER]" at bounding box center [267, 99] width 82 height 17
paste input "323) 238-8185"
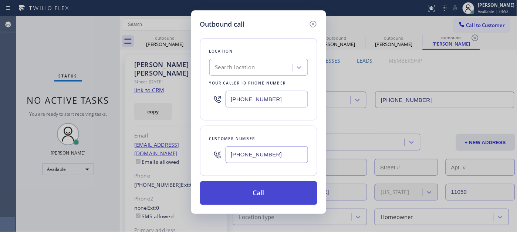
click at [300, 191] on button "Call" at bounding box center [258, 193] width 117 height 24
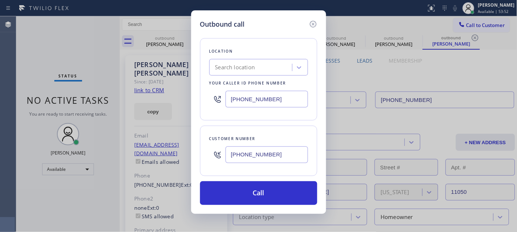
type input "[PHONE_NUMBER]"
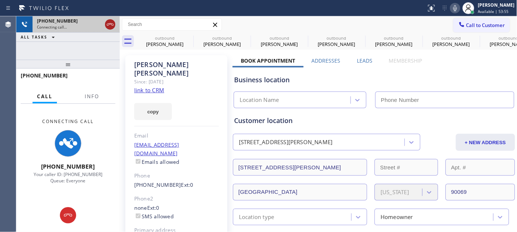
type input "[PHONE_NUMBER]"
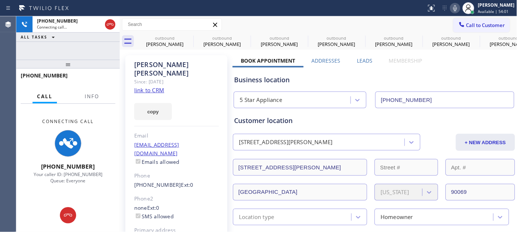
drag, startPoint x: 110, startPoint y: 27, endPoint x: 128, endPoint y: 24, distance: 18.4
click at [110, 27] on icon at bounding box center [110, 24] width 9 height 9
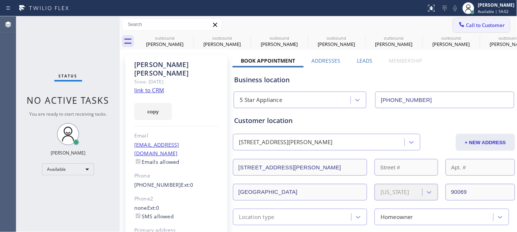
click at [466, 28] on span "Call to Customer" at bounding box center [485, 25] width 39 height 7
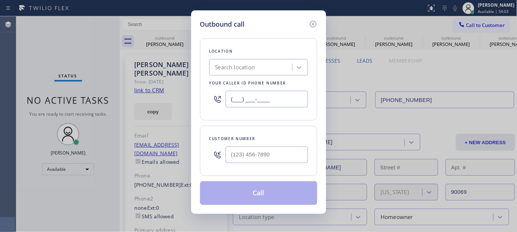
drag, startPoint x: 275, startPoint y: 97, endPoint x: 222, endPoint y: 90, distance: 53.4
click at [222, 90] on div "(___) ___-____" at bounding box center [258, 99] width 99 height 24
paste input "323) 238-8185"
drag, startPoint x: 286, startPoint y: 98, endPoint x: 167, endPoint y: 94, distance: 119.2
click at [167, 94] on div "Outbound call Location Search location Your caller id phone number [PHONE_NUMBE…" at bounding box center [258, 116] width 517 height 232
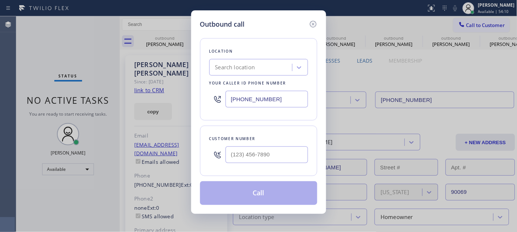
paste input "text"
type input "[PHONE_NUMBER]"
drag, startPoint x: 278, startPoint y: 148, endPoint x: 198, endPoint y: 153, distance: 80.4
click at [198, 153] on div "Outbound call Location Search location Your caller id phone number [PHONE_NUMBE…" at bounding box center [258, 111] width 135 height 203
paste input "408) 300-4784"
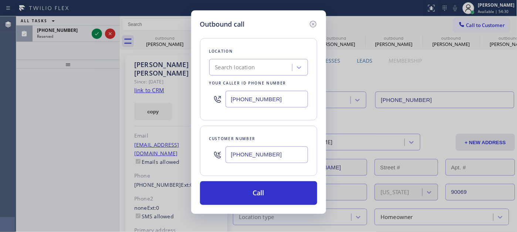
drag, startPoint x: 279, startPoint y: 151, endPoint x: 222, endPoint y: 109, distance: 70.4
click at [186, 156] on div "Outbound call Location Search location Your caller id phone number [PHONE_NUMBE…" at bounding box center [258, 116] width 517 height 232
paste input "310) 266-4267"
type input "[PHONE_NUMBER]"
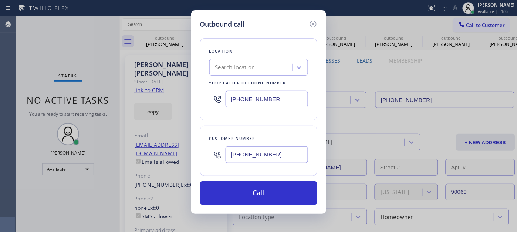
drag, startPoint x: 269, startPoint y: 98, endPoint x: 188, endPoint y: 101, distance: 80.7
click at [188, 101] on div "Outbound call Location Search location Your caller id phone number [PHONE_NUMBE…" at bounding box center [258, 116] width 517 height 232
paste input "18-7736"
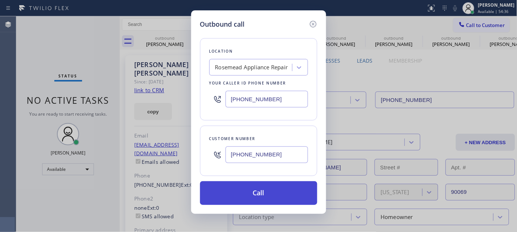
type input "[PHONE_NUMBER]"
click at [276, 193] on button "Call" at bounding box center [258, 193] width 117 height 24
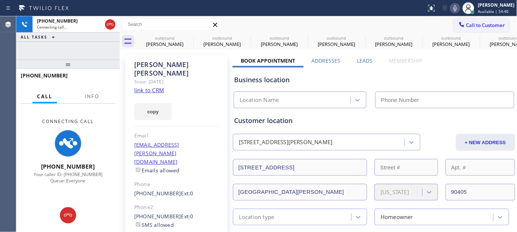
type input "[PHONE_NUMBER]"
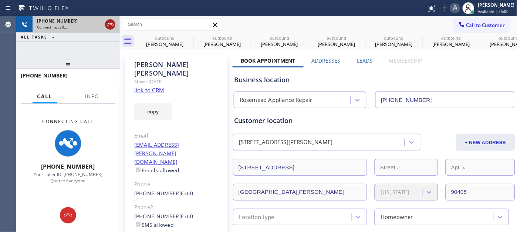
click at [113, 24] on icon at bounding box center [110, 24] width 9 height 9
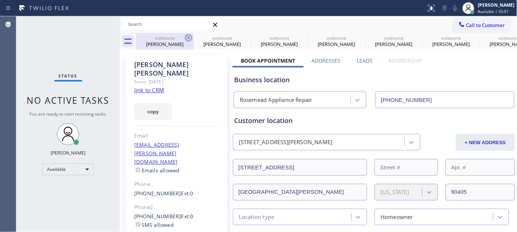
click at [189, 40] on icon at bounding box center [188, 37] width 9 height 9
click at [0, 0] on icon at bounding box center [0, 0] width 0 height 0
type input "[PHONE_NUMBER]"
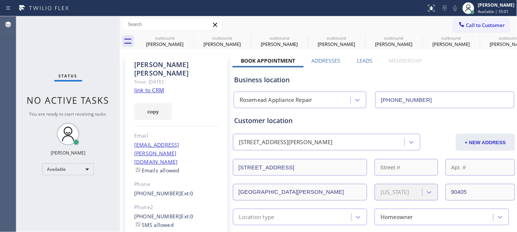
type input "[PHONE_NUMBER]"
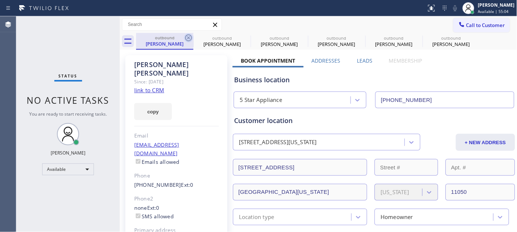
click at [189, 38] on icon at bounding box center [188, 37] width 9 height 9
click at [0, 0] on icon at bounding box center [0, 0] width 0 height 0
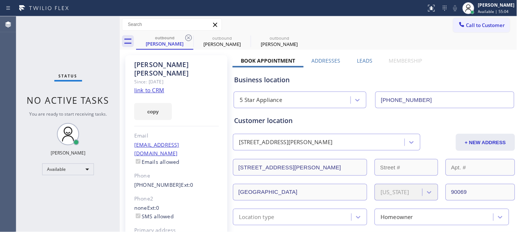
click at [189, 38] on icon at bounding box center [188, 37] width 9 height 9
type input "[PHONE_NUMBER]"
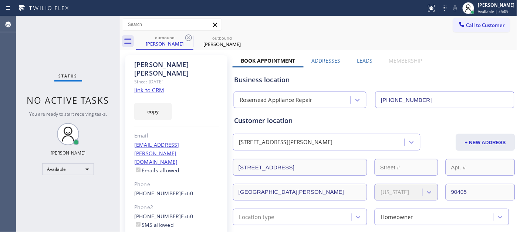
drag, startPoint x: 443, startPoint y: 28, endPoint x: 453, endPoint y: 23, distance: 11.3
click at [444, 28] on div "Call to Customer Outbound call Location [GEOGRAPHIC_DATA] Appliance Repair Your…" at bounding box center [319, 24] width 398 height 13
click at [466, 23] on span "Call to Customer" at bounding box center [485, 25] width 39 height 7
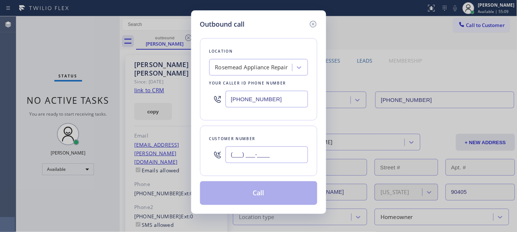
click at [252, 159] on input "(___) ___-____" at bounding box center [267, 154] width 82 height 17
paste input "323) 523-1487"
type input "[PHONE_NUMBER]"
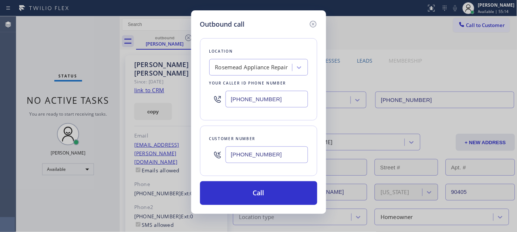
drag, startPoint x: 239, startPoint y: 95, endPoint x: 186, endPoint y: 98, distance: 53.0
click at [183, 95] on div "Outbound call Location [GEOGRAPHIC_DATA] Appliance Repair Your caller id phone …" at bounding box center [258, 116] width 517 height 232
paste input "870-7123"
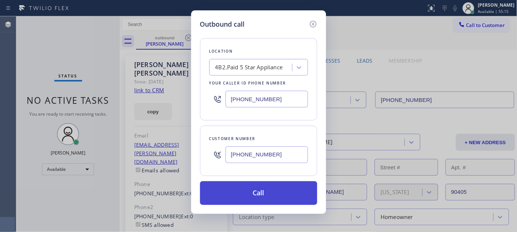
type input "[PHONE_NUMBER]"
click at [284, 195] on button "Call" at bounding box center [258, 193] width 117 height 24
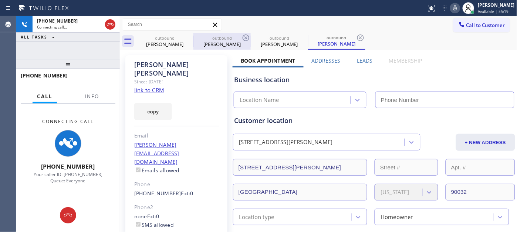
type input "[PHONE_NUMBER]"
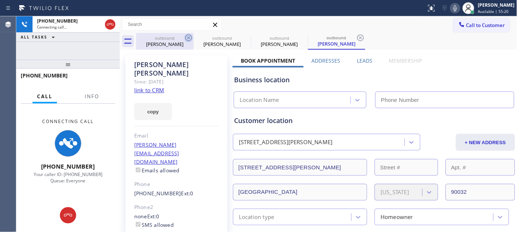
click at [190, 37] on icon at bounding box center [188, 37] width 9 height 9
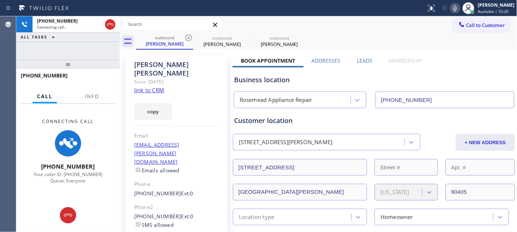
click at [190, 37] on icon at bounding box center [188, 37] width 9 height 9
type input "[PHONE_NUMBER]"
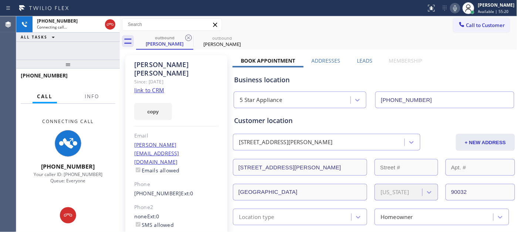
click at [357, 41] on div "outbound [PERSON_NAME] outbound [PERSON_NAME]" at bounding box center [326, 41] width 381 height 17
click at [109, 20] on icon at bounding box center [110, 24] width 9 height 9
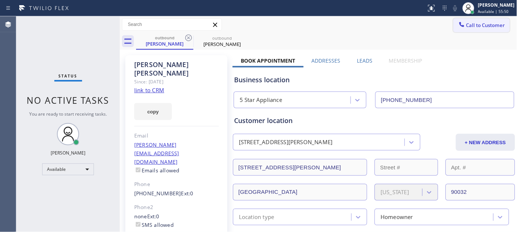
click at [466, 25] on span "Call to Customer" at bounding box center [485, 25] width 39 height 7
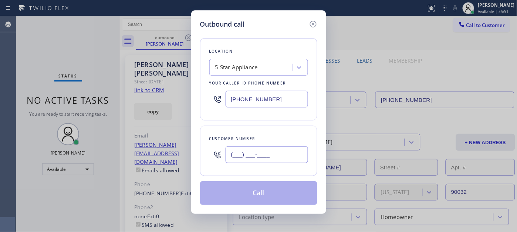
click at [273, 149] on input "(___) ___-____" at bounding box center [267, 154] width 82 height 17
paste input "502) 767-1427"
type input "[PHONE_NUMBER]"
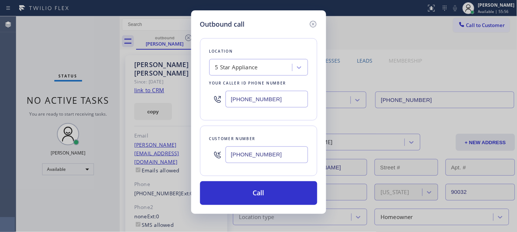
drag, startPoint x: 283, startPoint y: 94, endPoint x: 185, endPoint y: 91, distance: 98.1
click at [191, 91] on div "Outbound call Location 5 Star Appliance Your caller id phone number [PHONE_NUMB…" at bounding box center [258, 116] width 517 height 232
paste input "text"
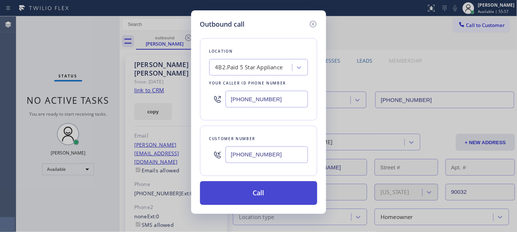
type input "[PHONE_NUMBER]"
click at [283, 185] on button "Call" at bounding box center [258, 193] width 117 height 24
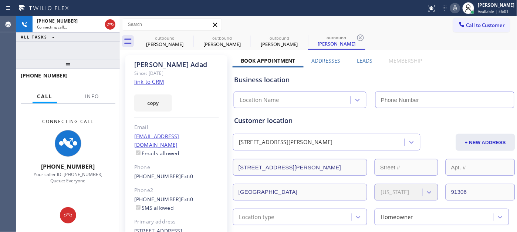
type input "[PHONE_NUMBER]"
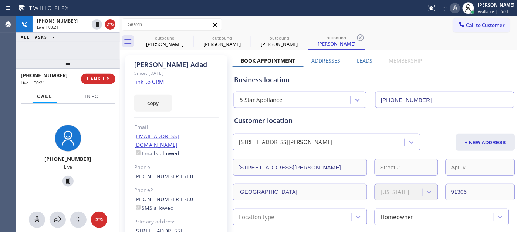
drag, startPoint x: 87, startPoint y: 58, endPoint x: 91, endPoint y: 14, distance: 44.5
click at [87, 41] on div "[PHONE_NUMBER] Live | 00:21 ALL TASKS ALL TASKS ACTIVE TASKS TASKS IN WRAP UP […" at bounding box center [68, 123] width 104 height 215
drag, startPoint x: 84, startPoint y: 60, endPoint x: 120, endPoint y: 1, distance: 69.4
click at [89, 48] on div "[PHONE_NUMBER] Live | 00:43 ALL TASKS ALL TASKS ACTIVE TASKS TASKS IN WRAP UP […" at bounding box center [68, 123] width 104 height 215
drag, startPoint x: 92, startPoint y: 64, endPoint x: 92, endPoint y: 21, distance: 42.2
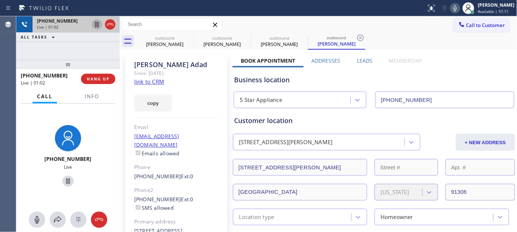
click at [92, 27] on div "[PHONE_NUMBER] Live | 01:02 ALL TASKS ALL TASKS ACTIVE TASKS TASKS IN WRAP UP […" at bounding box center [68, 123] width 104 height 215
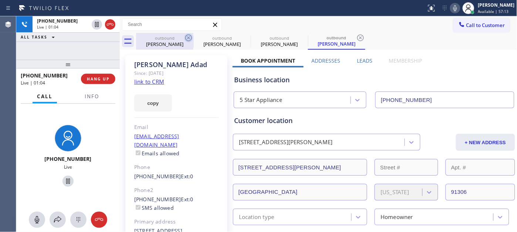
click at [188, 38] on icon at bounding box center [188, 37] width 9 height 9
click at [0, 0] on icon at bounding box center [0, 0] width 0 height 0
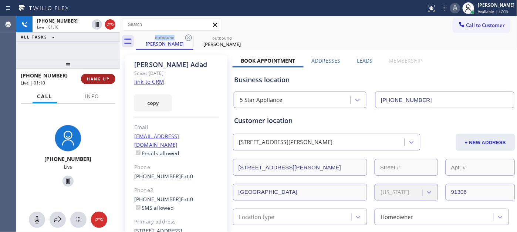
click at [95, 81] on span "HANG UP" at bounding box center [98, 78] width 23 height 5
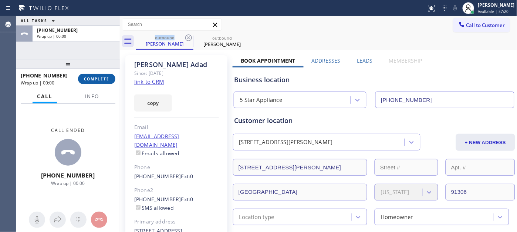
click at [95, 81] on span "COMPLETE" at bounding box center [97, 78] width 26 height 5
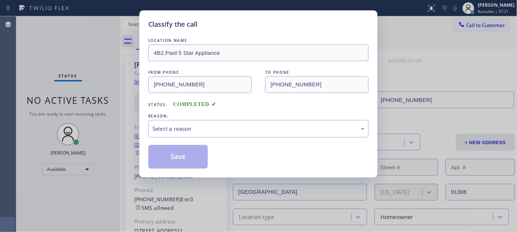
drag, startPoint x: 183, startPoint y: 138, endPoint x: 183, endPoint y: 134, distance: 3.8
click at [183, 138] on div "LOCATION NAME 4B2.Paid 5 Star Appliance FROM PHONE [PHONE_NUMBER] TO PHONE [PHO…" at bounding box center [258, 103] width 220 height 132
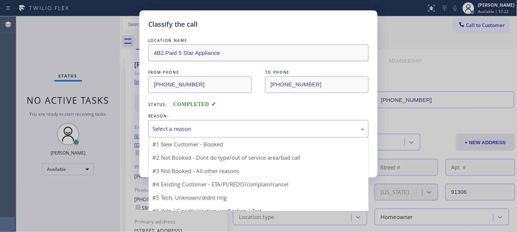
click at [176, 134] on div "Select a reason" at bounding box center [258, 128] width 220 height 17
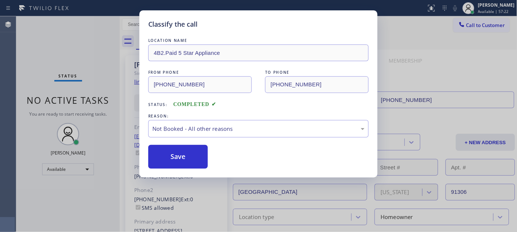
click at [172, 154] on button "Save" at bounding box center [178, 157] width 60 height 24
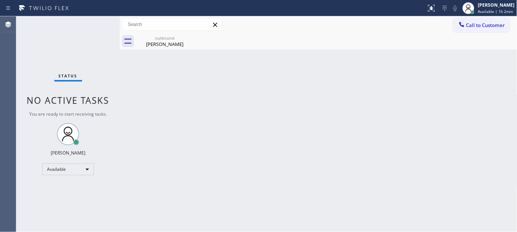
drag, startPoint x: 486, startPoint y: 31, endPoint x: 483, endPoint y: 28, distance: 4.0
click at [486, 30] on button "Call to Customer" at bounding box center [482, 25] width 57 height 14
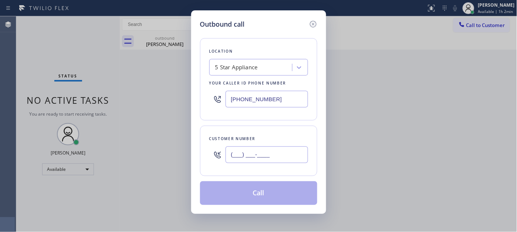
click at [267, 160] on input "(___) ___-____" at bounding box center [267, 154] width 82 height 17
paste input "408) 391-2522"
type input "[PHONE_NUMBER]"
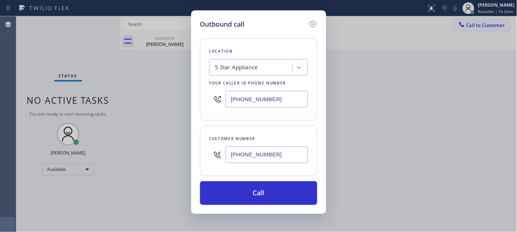
drag, startPoint x: 289, startPoint y: 95, endPoint x: 216, endPoint y: 101, distance: 72.7
click at [183, 95] on div "Outbound call Location 5 Star Appliance Your caller id phone number [PHONE_NUMB…" at bounding box center [258, 116] width 517 height 232
paste input "415) 818-0507"
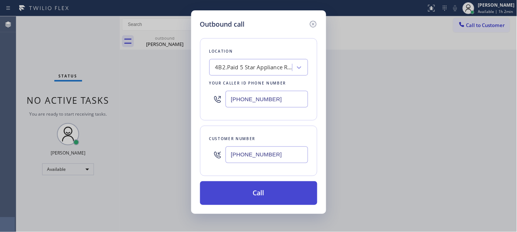
type input "[PHONE_NUMBER]"
click at [288, 189] on button "Call" at bounding box center [258, 193] width 117 height 24
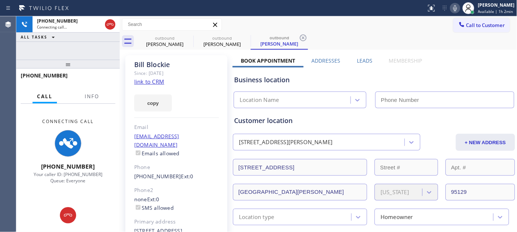
drag, startPoint x: 94, startPoint y: 63, endPoint x: 172, endPoint y: 0, distance: 100.5
click at [95, 47] on div "[PHONE_NUMBER] Connecting call… ALL TASKS ALL TASKS ACTIVE TASKS TASKS IN WRAP …" at bounding box center [68, 123] width 104 height 215
type input "[PHONE_NUMBER]"
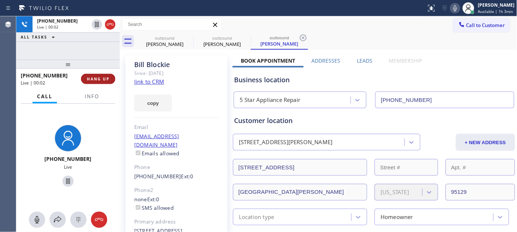
click at [101, 80] on span "HANG UP" at bounding box center [98, 78] width 23 height 5
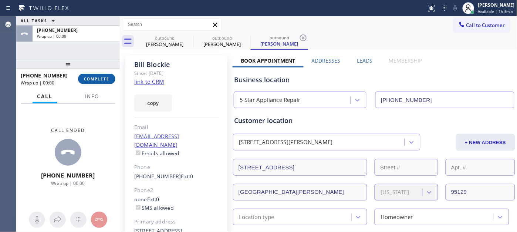
click at [101, 80] on span "COMPLETE" at bounding box center [97, 78] width 26 height 5
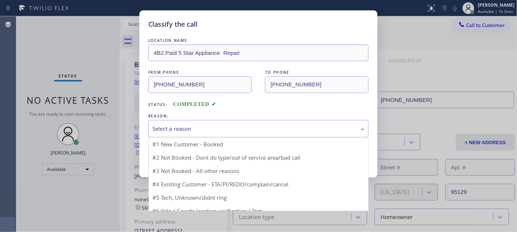
click at [223, 122] on div "Select a reason" at bounding box center [258, 128] width 220 height 17
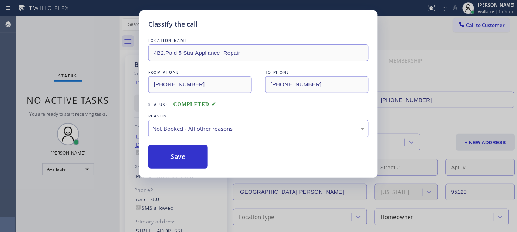
click at [193, 156] on button "Save" at bounding box center [178, 157] width 60 height 24
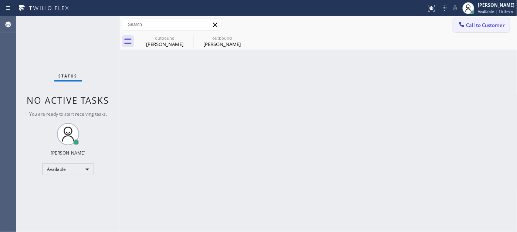
drag, startPoint x: 454, startPoint y: 17, endPoint x: 470, endPoint y: 30, distance: 20.3
click at [455, 19] on div "Call to Customer Outbound call Location 5 Star Appliance Repair Your caller id …" at bounding box center [319, 24] width 398 height 17
click at [470, 30] on button "Call to Customer" at bounding box center [482, 25] width 57 height 14
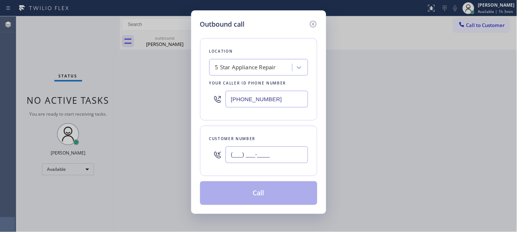
click at [239, 159] on input "(___) ___-____" at bounding box center [267, 154] width 82 height 17
paste input "415) 516-6922"
type input "[PHONE_NUMBER]"
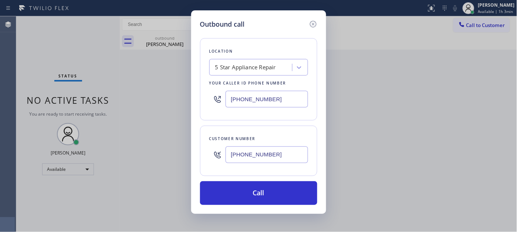
drag, startPoint x: 296, startPoint y: 92, endPoint x: 187, endPoint y: 97, distance: 109.3
click at [186, 97] on div "Outbound call Location 5 Star Appliance Repair Your caller id phone number [PHO…" at bounding box center [258, 116] width 517 height 232
paste input "855) 731-4952"
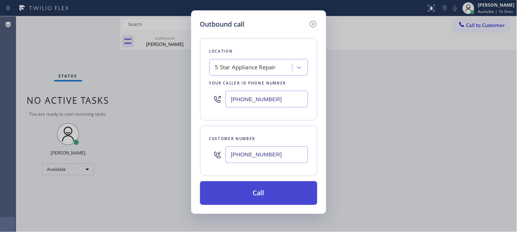
type input "[PHONE_NUMBER]"
click at [276, 189] on button "Call" at bounding box center [258, 193] width 117 height 24
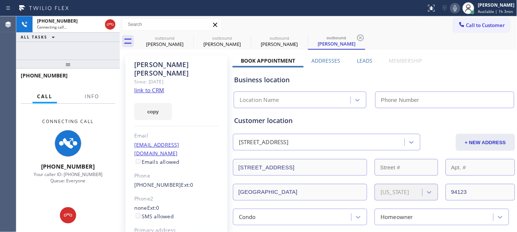
type input "[PHONE_NUMBER]"
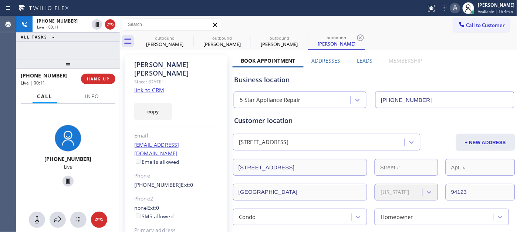
click at [147, 77] on div "Since: [DATE]" at bounding box center [176, 81] width 85 height 9
click at [216, 77] on div "Since: [DATE]" at bounding box center [176, 81] width 85 height 9
click at [190, 36] on icon at bounding box center [188, 37] width 9 height 9
type input "[PHONE_NUMBER]"
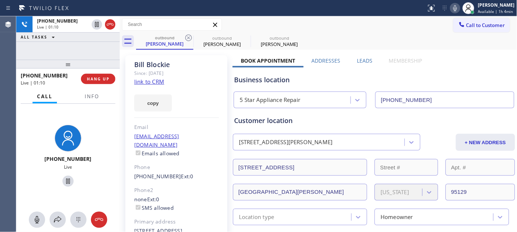
click at [190, 36] on icon at bounding box center [188, 37] width 9 height 9
type input "[PHONE_NUMBER]"
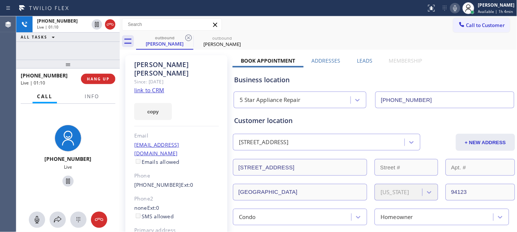
click at [324, 21] on div "Call to Customer Outbound call Location 5 Star Appliance Repair Your caller id …" at bounding box center [319, 24] width 398 height 13
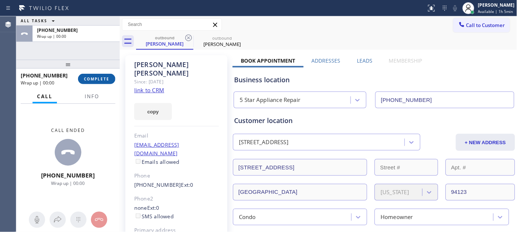
click at [97, 76] on span "COMPLETE" at bounding box center [97, 78] width 26 height 5
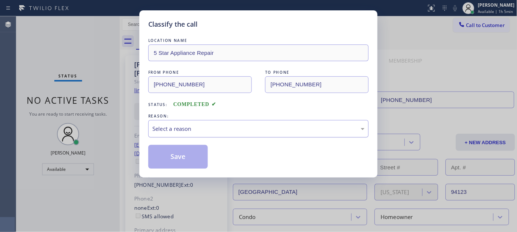
drag, startPoint x: 187, startPoint y: 116, endPoint x: 191, endPoint y: 123, distance: 7.6
click at [187, 117] on div "REASON:" at bounding box center [258, 116] width 220 height 8
click at [191, 125] on div "Select a reason" at bounding box center [258, 128] width 212 height 9
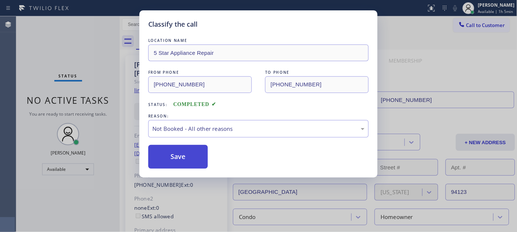
click at [179, 158] on button "Save" at bounding box center [178, 157] width 60 height 24
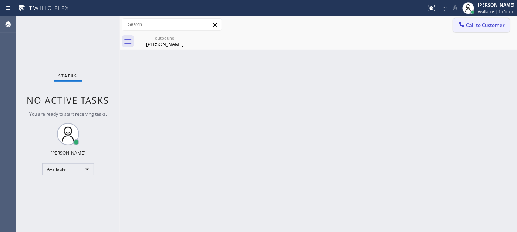
click at [476, 28] on button "Call to Customer" at bounding box center [482, 25] width 57 height 14
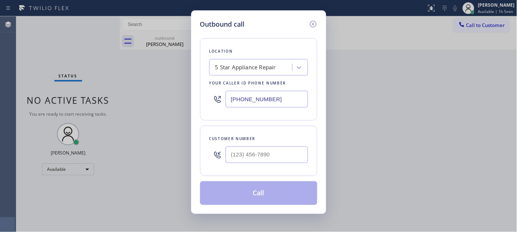
click at [260, 146] on div at bounding box center [267, 154] width 82 height 24
click at [265, 152] on input "(___) ___-____" at bounding box center [267, 154] width 82 height 17
paste input "949) 246-2848"
type input "[PHONE_NUMBER]"
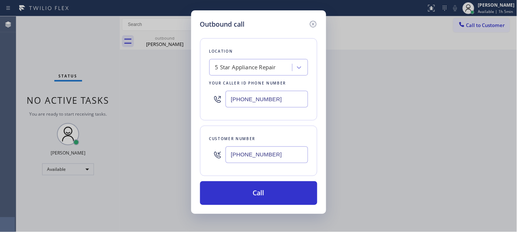
drag, startPoint x: 259, startPoint y: 100, endPoint x: 172, endPoint y: 101, distance: 87.3
click at [168, 100] on div "Outbound call Location 5 Star Appliance Repair Your caller id phone number [PHO…" at bounding box center [258, 116] width 517 height 232
paste input "760) 983-7951"
type input "[PHONE_NUMBER]"
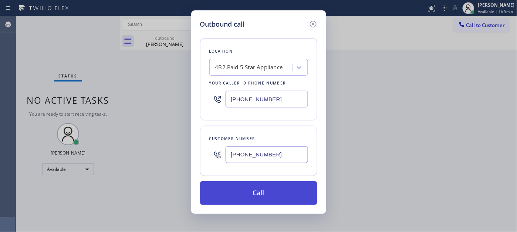
drag, startPoint x: 242, startPoint y: 149, endPoint x: 267, endPoint y: 185, distance: 43.5
click at [203, 150] on div "Customer number [PHONE_NUMBER]" at bounding box center [258, 150] width 117 height 50
paste input "___) ___-____"
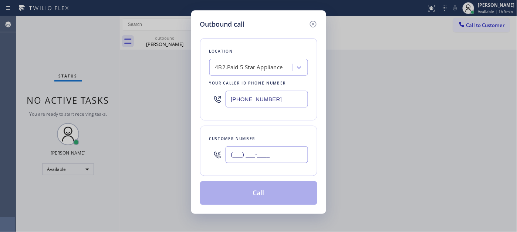
type input "(___) ___-____"
paste input "415) 516-6922"
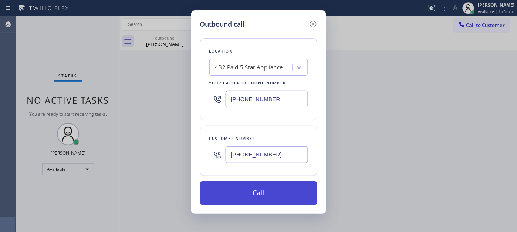
type input "[PHONE_NUMBER]"
click at [272, 190] on button "Call" at bounding box center [258, 193] width 117 height 24
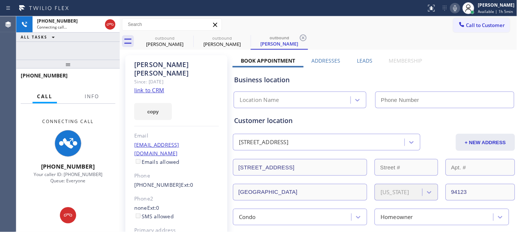
type input "[PHONE_NUMBER]"
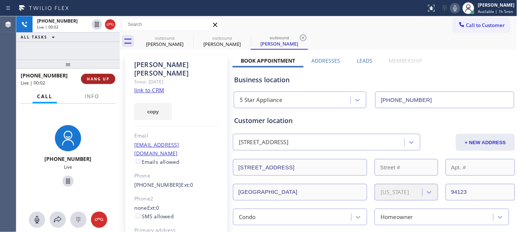
click at [86, 75] on button "HANG UP" at bounding box center [98, 79] width 34 height 10
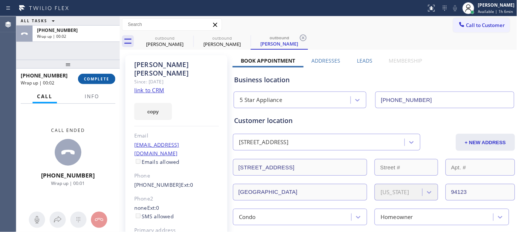
click at [94, 76] on span "COMPLETE" at bounding box center [97, 78] width 26 height 5
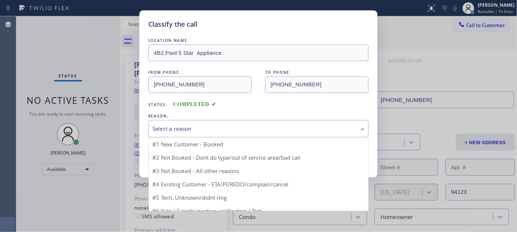
click at [186, 120] on div "Select a reason" at bounding box center [258, 128] width 220 height 17
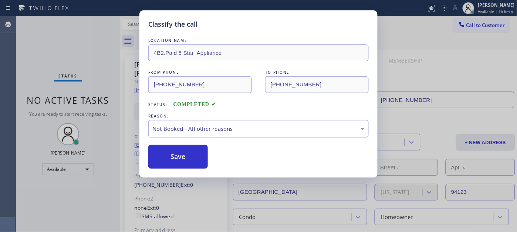
click at [189, 155] on button "Save" at bounding box center [178, 157] width 60 height 24
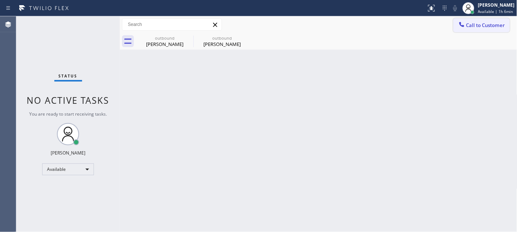
click at [480, 27] on span "Call to Customer" at bounding box center [485, 25] width 39 height 7
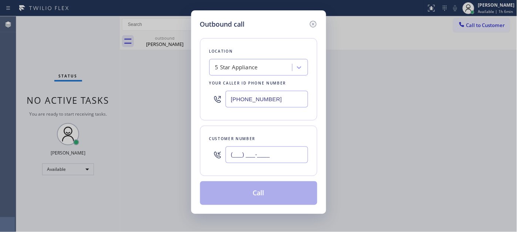
drag, startPoint x: 289, startPoint y: 157, endPoint x: 222, endPoint y: 132, distance: 71.3
click at [205, 153] on div "Customer number (___) ___-____" at bounding box center [258, 150] width 117 height 50
paste input "949) 246-2848"
type input "[PHONE_NUMBER]"
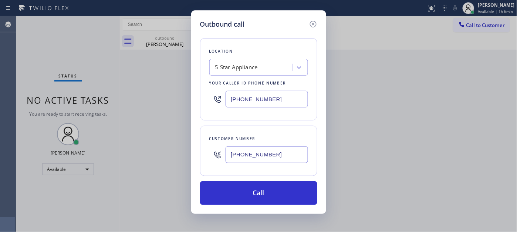
drag, startPoint x: 275, startPoint y: 93, endPoint x: 183, endPoint y: 95, distance: 92.5
click at [183, 94] on div "Outbound call Location 5 Star Appliance Your caller id phone number [PHONE_NUMB…" at bounding box center [258, 116] width 517 height 232
paste input "text"
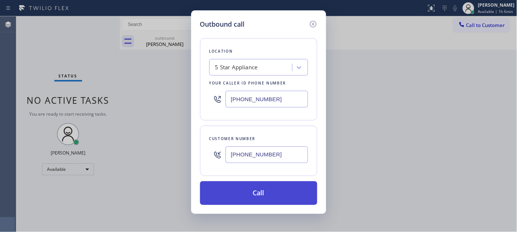
type input "[PHONE_NUMBER]"
click at [280, 194] on button "Call" at bounding box center [258, 193] width 117 height 24
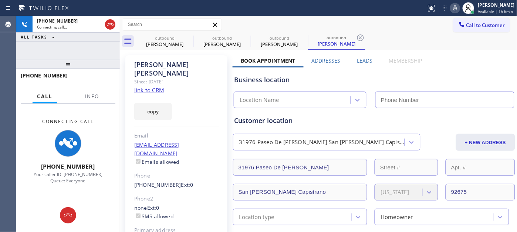
type input "[PHONE_NUMBER]"
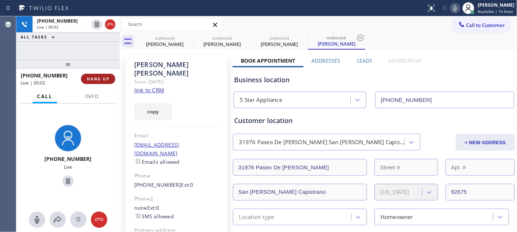
click at [92, 79] on span "HANG UP" at bounding box center [98, 78] width 23 height 5
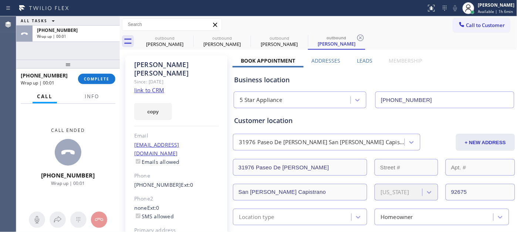
click at [104, 84] on div "[PHONE_NUMBER] Wrap up | 00:01 COMPLETE" at bounding box center [68, 78] width 95 height 19
click at [101, 80] on span "COMPLETE" at bounding box center [97, 78] width 26 height 5
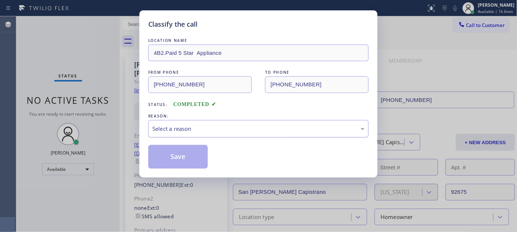
click at [182, 132] on div "Select a reason" at bounding box center [258, 128] width 212 height 9
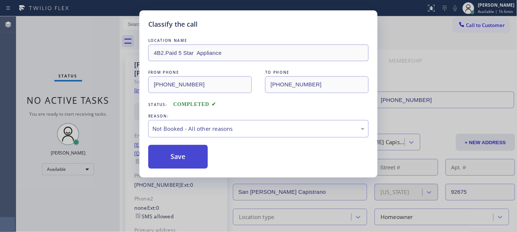
click at [190, 158] on button "Save" at bounding box center [178, 157] width 60 height 24
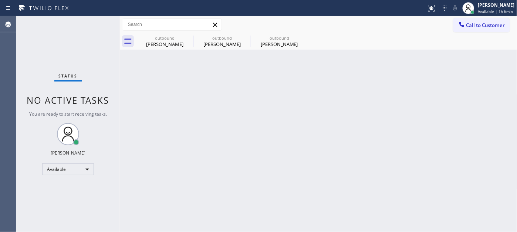
click at [483, 20] on button "Call to Customer" at bounding box center [482, 25] width 57 height 14
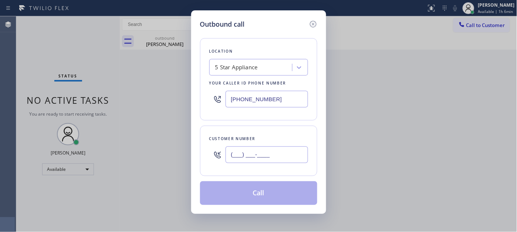
click at [242, 155] on input "(___) ___-____" at bounding box center [267, 154] width 82 height 17
paste input "954) 298-6422"
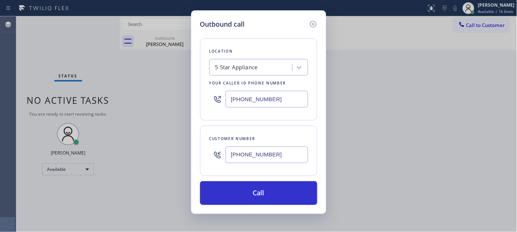
type input "[PHONE_NUMBER]"
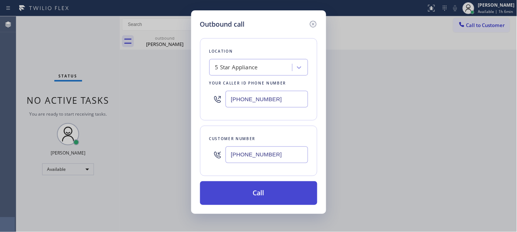
click at [301, 191] on button "Call" at bounding box center [258, 193] width 117 height 24
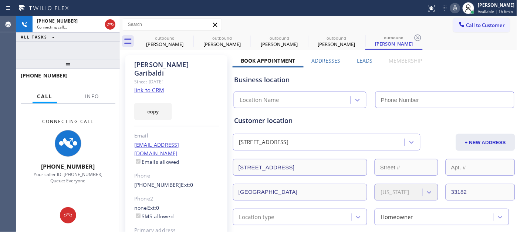
type input "[PHONE_NUMBER]"
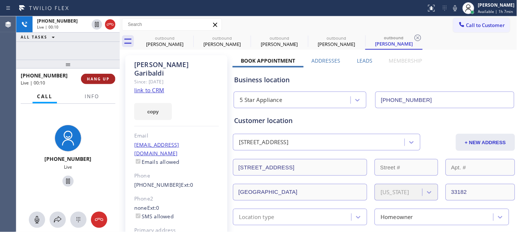
click at [98, 75] on button "HANG UP" at bounding box center [98, 79] width 34 height 10
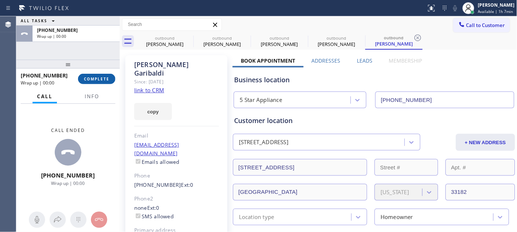
click at [98, 76] on span "COMPLETE" at bounding box center [97, 78] width 26 height 5
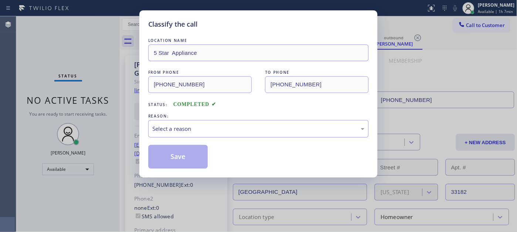
click at [189, 132] on div "Select a reason" at bounding box center [258, 128] width 212 height 9
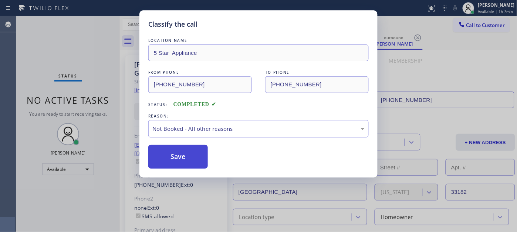
click at [181, 161] on button "Save" at bounding box center [178, 157] width 60 height 24
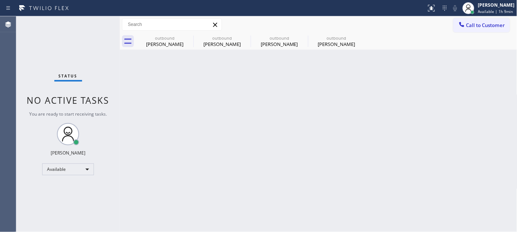
click at [463, 34] on div "outbound [PERSON_NAME] outbound [PERSON_NAME] outbound [PERSON_NAME] outbound […" at bounding box center [326, 41] width 381 height 17
click at [472, 31] on button "Call to Customer" at bounding box center [482, 25] width 57 height 14
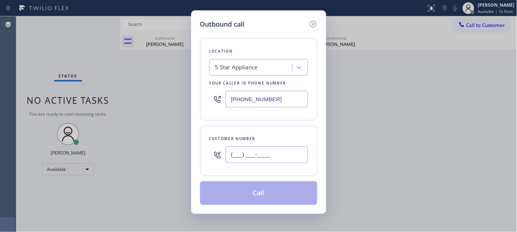
click at [297, 152] on input "(___) ___-____" at bounding box center [267, 154] width 82 height 17
paste input "415) 699-3767"
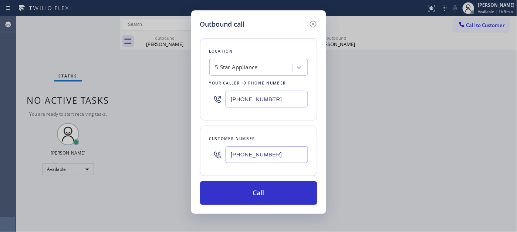
type input "[PHONE_NUMBER]"
drag, startPoint x: 275, startPoint y: 99, endPoint x: 168, endPoint y: 108, distance: 107.2
click at [166, 104] on div "Outbound call Location 5 Star Appliance Your caller id phone number [PHONE_NUMB…" at bounding box center [258, 116] width 517 height 232
paste input "415) 548-9787"
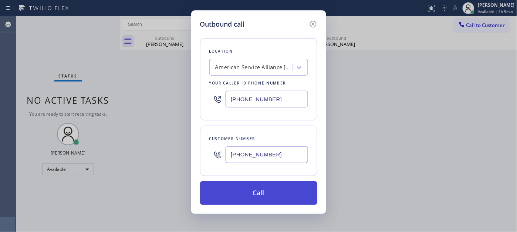
type input "[PHONE_NUMBER]"
click at [290, 187] on button "Call" at bounding box center [258, 193] width 117 height 24
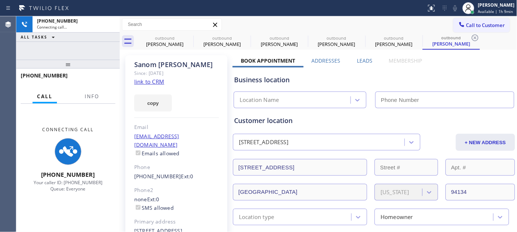
type input "[PHONE_NUMBER]"
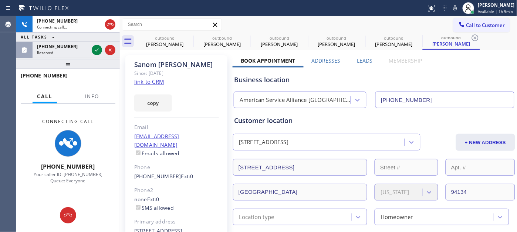
click at [141, 67] on div "[PERSON_NAME]" at bounding box center [176, 64] width 85 height 9
click at [205, 63] on div "[PERSON_NAME]" at bounding box center [176, 64] width 85 height 9
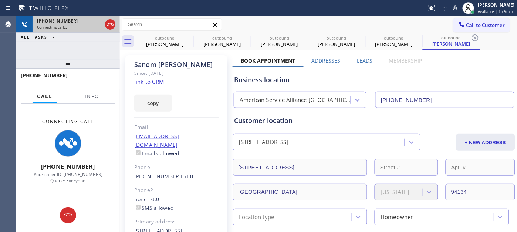
drag, startPoint x: 110, startPoint y: 24, endPoint x: 115, endPoint y: 24, distance: 4.8
click at [110, 24] on icon at bounding box center [110, 24] width 9 height 9
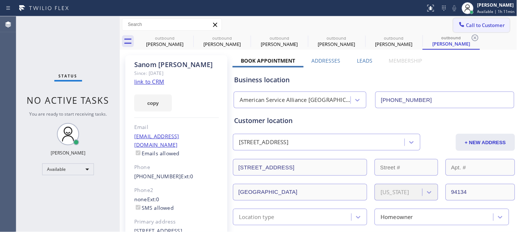
click at [478, 27] on span "Call to Customer" at bounding box center [485, 25] width 39 height 7
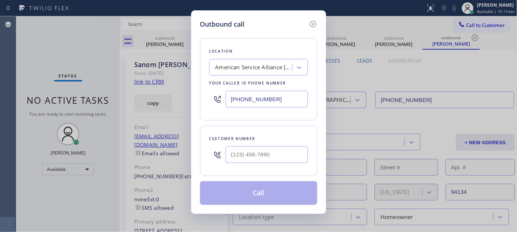
drag, startPoint x: 274, startPoint y: 145, endPoint x: 257, endPoint y: 157, distance: 21.2
click at [274, 145] on div at bounding box center [267, 154] width 82 height 24
click at [266, 161] on input "(___) ___-____" at bounding box center [267, 154] width 82 height 17
paste input "760) 290-4933"
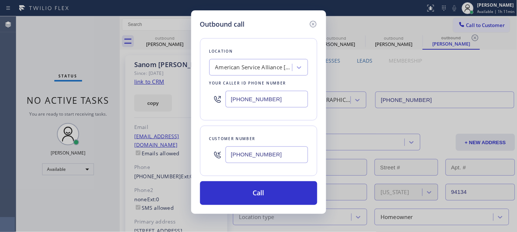
drag, startPoint x: 244, startPoint y: 152, endPoint x: 232, endPoint y: 154, distance: 12.3
click at [232, 154] on input "[PHONE_NUMBER]" at bounding box center [267, 154] width 82 height 17
paste input "86) 304-9052"
type input "[PHONE_NUMBER]"
drag, startPoint x: 286, startPoint y: 99, endPoint x: 201, endPoint y: 100, distance: 85.1
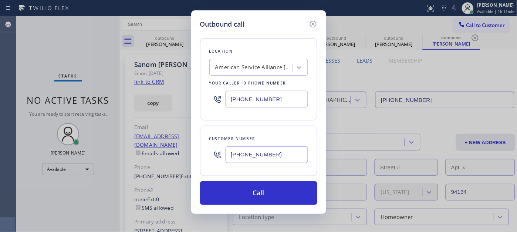
click at [201, 100] on div "Location American Service Alliance [GEOGRAPHIC_DATA] Your caller id phone numbe…" at bounding box center [258, 79] width 117 height 82
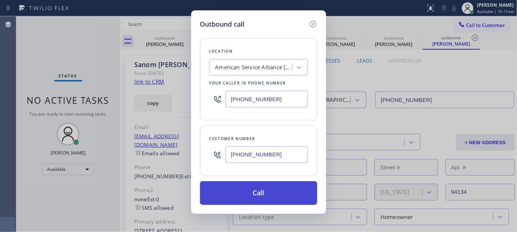
paste input "760) 983-7951"
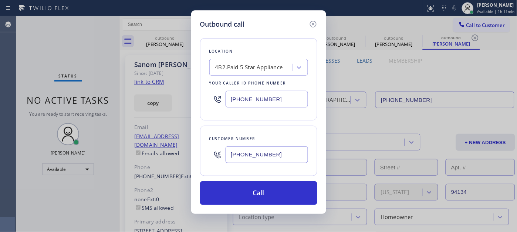
type input "[PHONE_NUMBER]"
click at [322, 221] on div "Outbound call Location 4B2.Paid 5 Star Appliance Your caller id phone number [P…" at bounding box center [258, 116] width 517 height 232
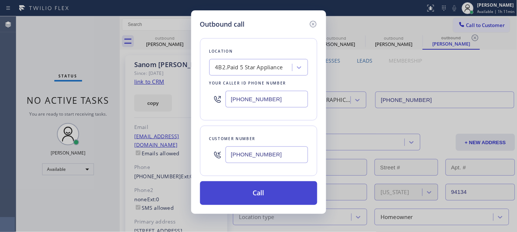
click at [304, 195] on button "Call" at bounding box center [258, 193] width 117 height 24
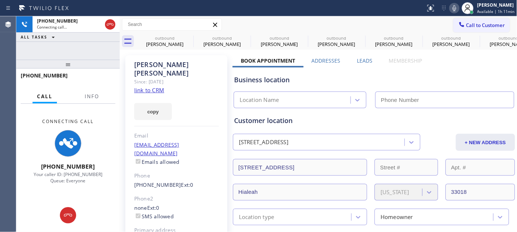
click at [451, 9] on icon at bounding box center [454, 8] width 9 height 9
type input "[PHONE_NUMBER]"
drag, startPoint x: 75, startPoint y: 60, endPoint x: 177, endPoint y: 30, distance: 105.5
click at [75, 40] on div "[PHONE_NUMBER] Connecting call… ALL TASKS ALL TASKS ACTIVE TASKS TASKS IN WRAP …" at bounding box center [68, 123] width 104 height 215
click at [186, 37] on icon at bounding box center [188, 37] width 9 height 9
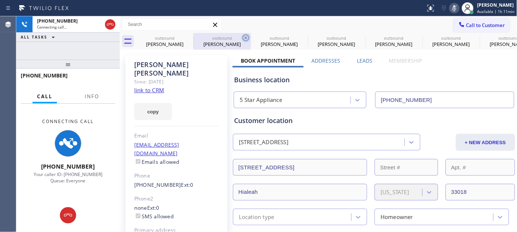
type input "[PHONE_NUMBER]"
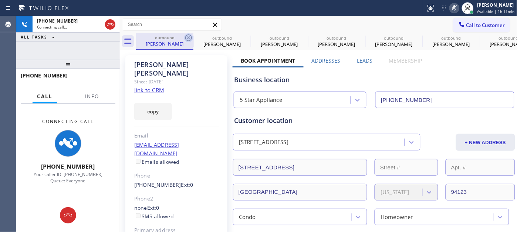
click at [188, 38] on icon at bounding box center [188, 37] width 7 height 7
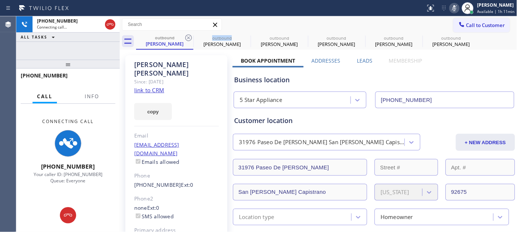
click at [188, 38] on icon at bounding box center [188, 37] width 7 height 7
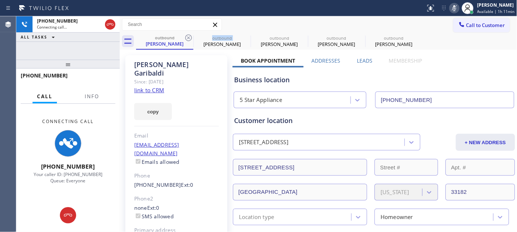
click at [188, 38] on icon at bounding box center [188, 37] width 7 height 7
type input "[PHONE_NUMBER]"
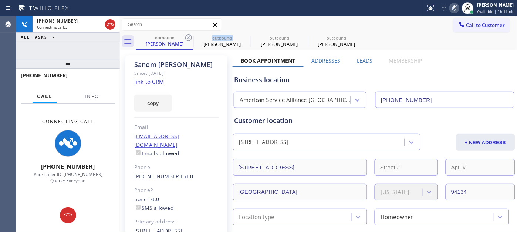
click at [188, 38] on icon at bounding box center [188, 37] width 7 height 7
click at [0, 0] on icon at bounding box center [0, 0] width 0 height 0
type input "[PHONE_NUMBER]"
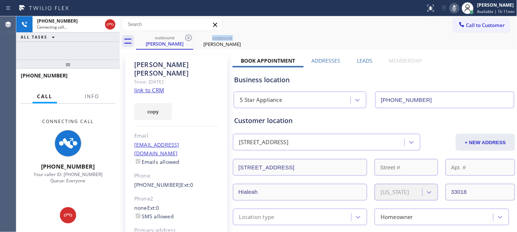
click at [188, 38] on icon at bounding box center [188, 37] width 7 height 7
drag, startPoint x: 87, startPoint y: 65, endPoint x: 90, endPoint y: 46, distance: 19.1
click at [86, 48] on div "[PHONE_NUMBER] Connecting call… ALL TASKS ALL TASKS ACTIVE TASKS TASKS IN WRAP …" at bounding box center [68, 123] width 104 height 215
drag, startPoint x: 226, startPoint y: 46, endPoint x: 202, endPoint y: 41, distance: 24.5
click at [226, 46] on div "outbound [PERSON_NAME]" at bounding box center [326, 41] width 381 height 17
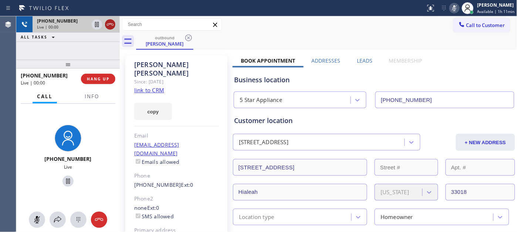
click at [110, 25] on icon at bounding box center [110, 24] width 9 height 9
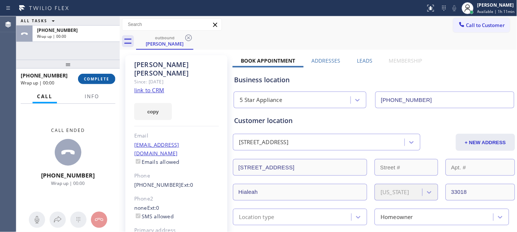
click at [106, 80] on span "COMPLETE" at bounding box center [97, 78] width 26 height 5
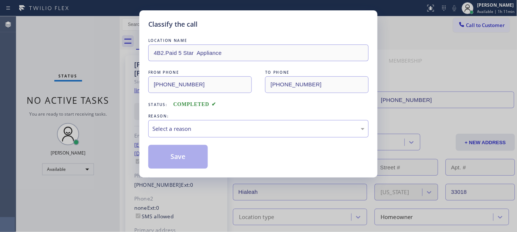
click at [212, 118] on div "REASON:" at bounding box center [258, 116] width 220 height 8
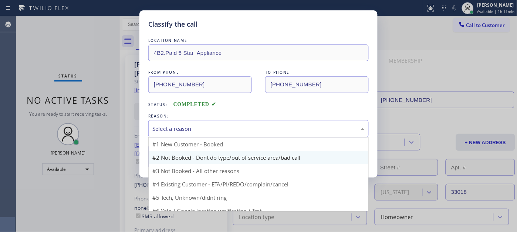
drag, startPoint x: 200, startPoint y: 133, endPoint x: 169, endPoint y: 158, distance: 39.5
click at [199, 132] on div "Select a reason" at bounding box center [258, 128] width 220 height 17
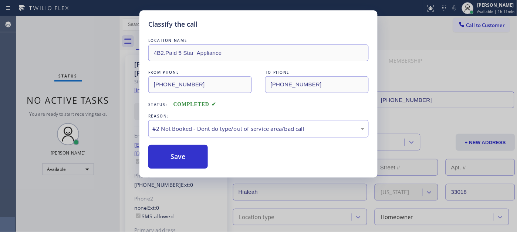
click at [169, 158] on button "Save" at bounding box center [178, 157] width 60 height 24
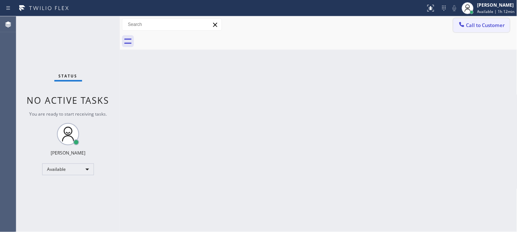
click at [467, 28] on span "Call to Customer" at bounding box center [485, 25] width 39 height 7
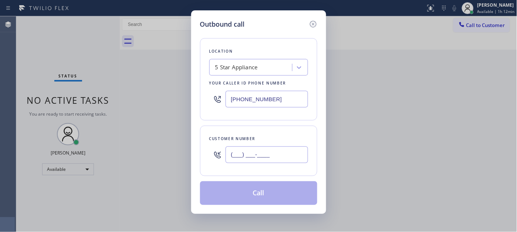
click at [276, 154] on input "(___) ___-____" at bounding box center [267, 154] width 82 height 17
paste input "720) 495-5274"
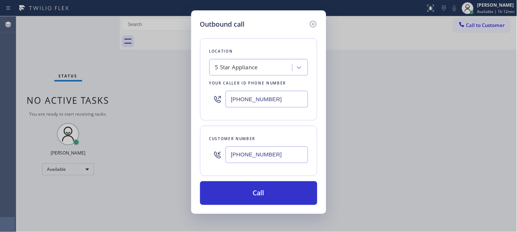
type input "[PHONE_NUMBER]"
drag, startPoint x: 275, startPoint y: 99, endPoint x: 166, endPoint y: 94, distance: 109.6
click at [164, 94] on div "Outbound call Location 5 Star Appliance Your caller id phone number [PHONE_NUMB…" at bounding box center [258, 116] width 517 height 232
paste input "text"
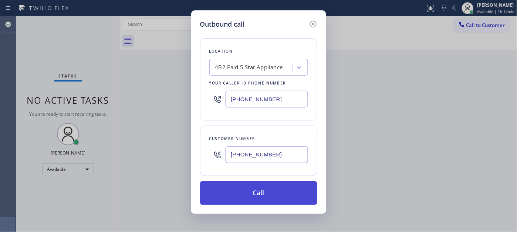
type input "[PHONE_NUMBER]"
click at [279, 192] on button "Call" at bounding box center [258, 193] width 117 height 24
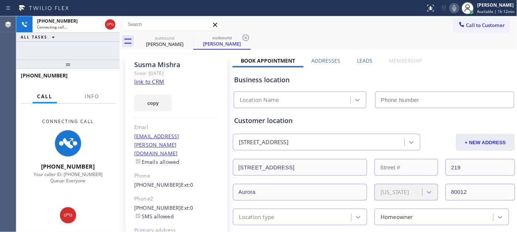
type input "[PHONE_NUMBER]"
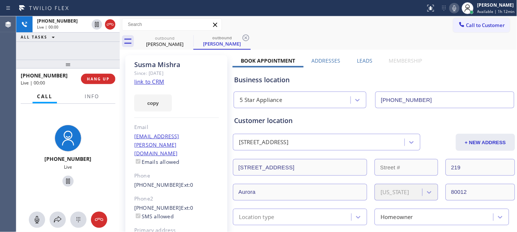
click at [148, 64] on div "[PERSON_NAME]" at bounding box center [176, 64] width 85 height 9
click at [217, 93] on div "copy" at bounding box center [176, 99] width 85 height 26
drag, startPoint x: 69, startPoint y: 54, endPoint x: 75, endPoint y: 40, distance: 15.8
click at [70, 47] on div "[PHONE_NUMBER] Live | 00:34 ALL TASKS ALL TASKS ACTIVE TASKS TASKS IN WRAP UP […" at bounding box center [68, 123] width 104 height 215
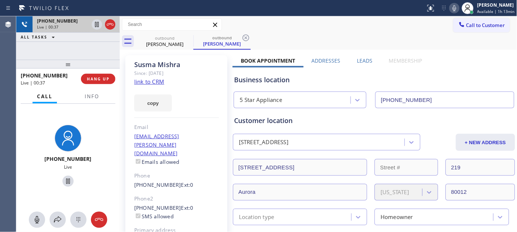
drag, startPoint x: 52, startPoint y: 63, endPoint x: 78, endPoint y: 17, distance: 53.2
click at [58, 45] on div "[PHONE_NUMBER] Live | 00:37 ALL TASKS ALL TASKS ACTIVE TASKS TASKS IN WRAP UP […" at bounding box center [68, 123] width 104 height 215
drag, startPoint x: 92, startPoint y: 58, endPoint x: 92, endPoint y: 26, distance: 32.2
click at [87, 48] on div "[PHONE_NUMBER] Live | 00:46 ALL TASKS ALL TASKS ACTIVE TASKS TASKS IN WRAP UP […" at bounding box center [68, 123] width 104 height 215
drag, startPoint x: 76, startPoint y: 60, endPoint x: 107, endPoint y: 6, distance: 62.5
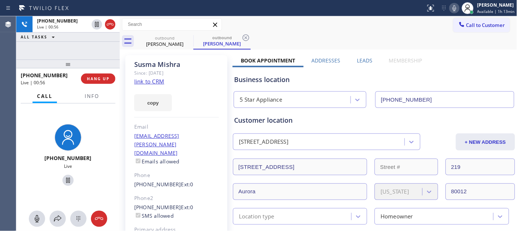
click at [75, 36] on div "[PHONE_NUMBER] Live | 00:56 ALL TASKS ALL TASKS ACTIVE TASKS TASKS IN WRAP UP […" at bounding box center [68, 123] width 104 height 215
drag, startPoint x: 80, startPoint y: 63, endPoint x: 82, endPoint y: 38, distance: 24.9
click at [77, 44] on div "[PHONE_NUMBER] Live | 01:02 ALL TASKS ALL TASKS ACTIVE TASKS TASKS IN WRAP UP […" at bounding box center [68, 123] width 104 height 215
click at [99, 77] on span "HANG UP" at bounding box center [98, 78] width 23 height 5
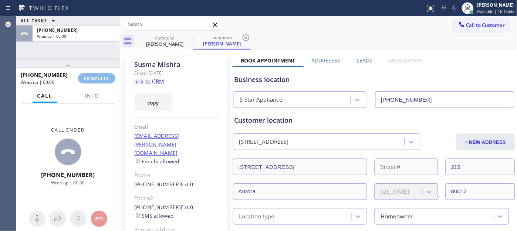
click at [178, 128] on div "Email" at bounding box center [176, 127] width 85 height 9
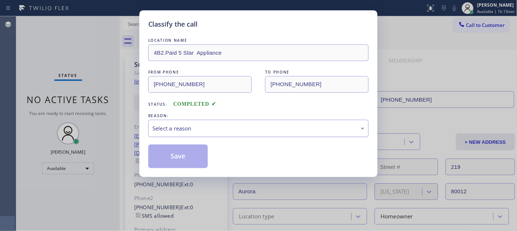
click at [195, 129] on div "Select a reason" at bounding box center [258, 128] width 212 height 9
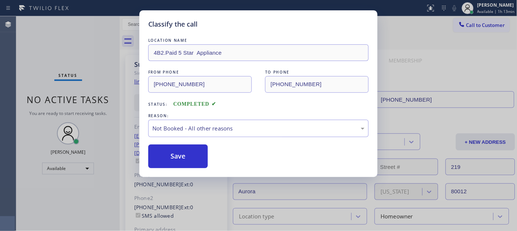
click at [163, 160] on button "Save" at bounding box center [178, 157] width 60 height 24
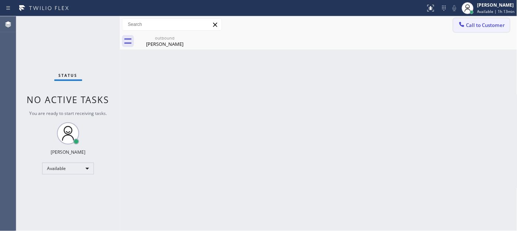
click at [475, 29] on button "Call to Customer" at bounding box center [482, 25] width 57 height 14
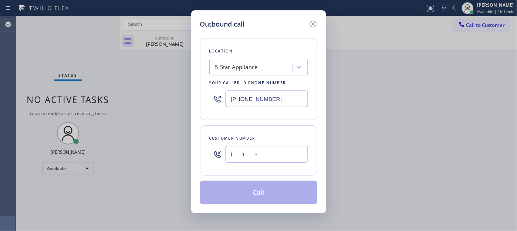
click at [242, 154] on input "(___) ___-____" at bounding box center [267, 154] width 82 height 17
paste input "308) 250-2193"
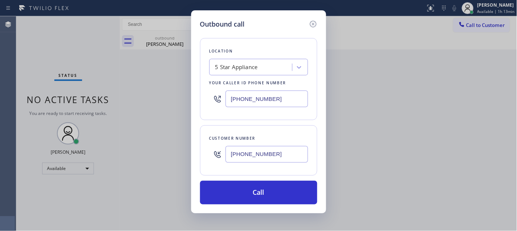
type input "[PHONE_NUMBER]"
drag, startPoint x: 290, startPoint y: 97, endPoint x: 158, endPoint y: 98, distance: 131.7
click at [158, 98] on div "Outbound call Location 5 Star Appliance Your caller id phone number [PHONE_NUMB…" at bounding box center [258, 115] width 517 height 231
paste input "323) 870-7123"
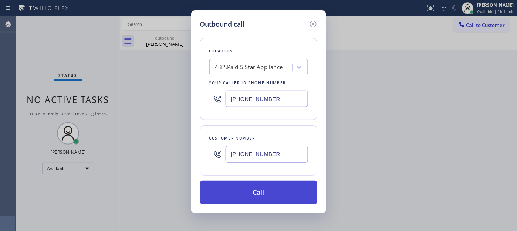
type input "[PHONE_NUMBER]"
click at [297, 191] on button "Call" at bounding box center [258, 193] width 117 height 24
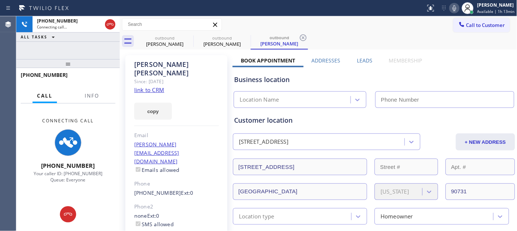
type input "[PHONE_NUMBER]"
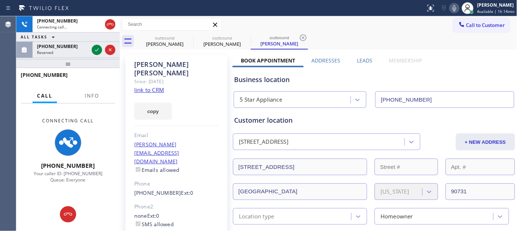
click at [452, 8] on icon at bounding box center [454, 8] width 9 height 9
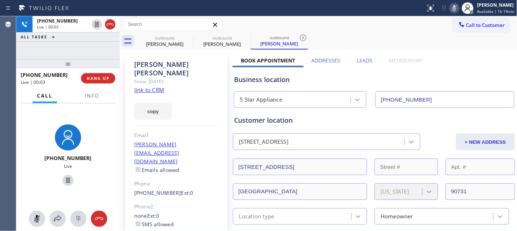
click at [454, 7] on icon at bounding box center [454, 8] width 9 height 9
drag, startPoint x: 74, startPoint y: 63, endPoint x: 107, endPoint y: 5, distance: 66.8
click at [80, 34] on div "[PHONE_NUMBER] Live | 00:55 ALL TASKS ALL TASKS ACTIVE TASKS TASKS IN WRAP UP […" at bounding box center [68, 123] width 104 height 215
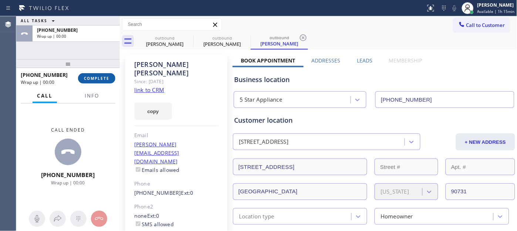
click at [99, 81] on span "COMPLETE" at bounding box center [97, 78] width 26 height 5
click at [178, 135] on div "Classify the call LOCATION NAME 4B2.Paid 5 Star Appliance FROM PHONE [PHONE_NUM…" at bounding box center [266, 123] width 501 height 215
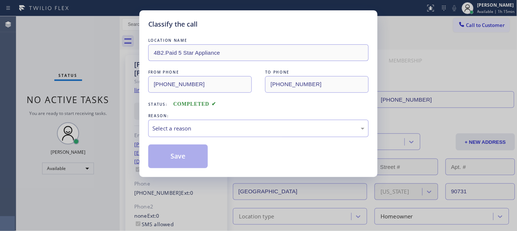
click at [183, 138] on div "LOCATION NAME 4B2.Paid 5 Star Appliance FROM PHONE [PHONE_NUMBER] TO PHONE [PHO…" at bounding box center [258, 103] width 220 height 132
drag, startPoint x: 176, startPoint y: 131, endPoint x: 174, endPoint y: 135, distance: 5.0
click at [176, 131] on div "Select a reason" at bounding box center [258, 128] width 212 height 9
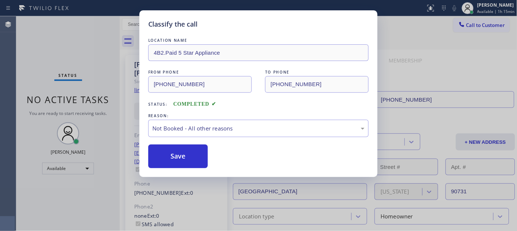
click at [168, 154] on button "Save" at bounding box center [178, 157] width 60 height 24
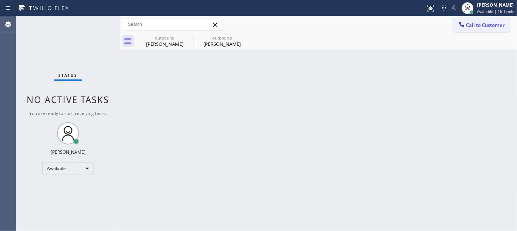
click at [480, 27] on span "Call to Customer" at bounding box center [485, 25] width 39 height 7
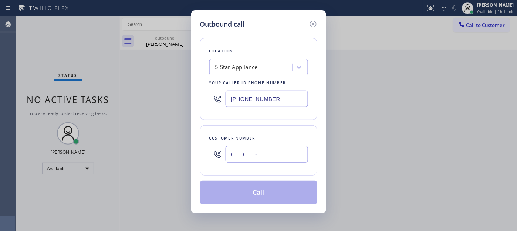
click at [257, 153] on input "(___) ___-____" at bounding box center [267, 154] width 82 height 17
paste input "714) 876-7299"
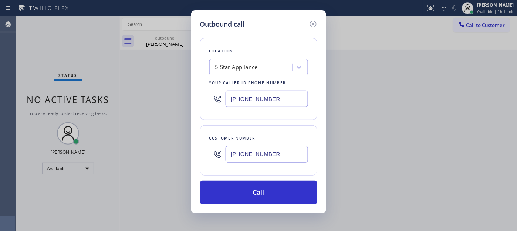
type input "[PHONE_NUMBER]"
drag, startPoint x: 269, startPoint y: 94, endPoint x: 165, endPoint y: 92, distance: 103.6
click at [170, 93] on div "Outbound call Location 5 Star Appliance Your caller id phone number [PHONE_NUMB…" at bounding box center [258, 115] width 517 height 231
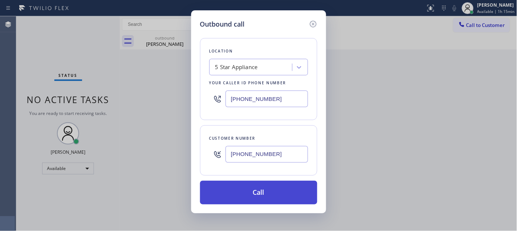
paste input "714) 203-2694"
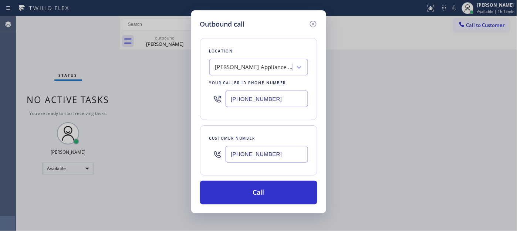
type input "[PHONE_NUMBER]"
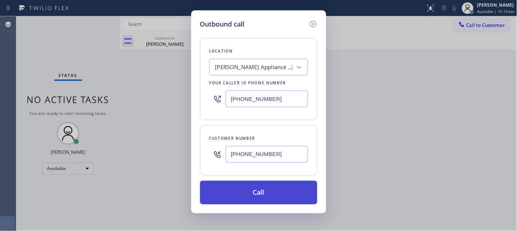
click at [270, 188] on button "Call" at bounding box center [258, 193] width 117 height 24
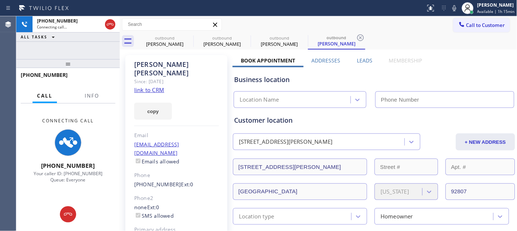
drag, startPoint x: 456, startPoint y: 4, endPoint x: 450, endPoint y: 13, distance: 11.4
click at [456, 4] on icon at bounding box center [454, 8] width 9 height 9
type input "[PHONE_NUMBER]"
click at [190, 36] on icon at bounding box center [188, 37] width 9 height 9
type input "[PHONE_NUMBER]"
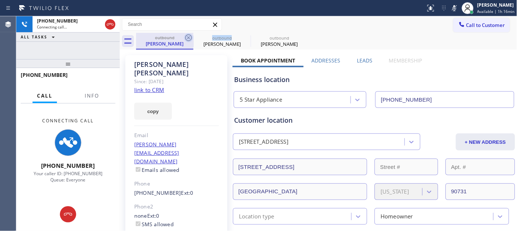
click at [190, 36] on icon at bounding box center [188, 37] width 7 height 7
type input "[PHONE_NUMBER]"
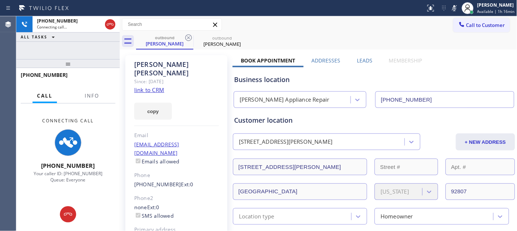
click at [341, 24] on div "Call to Customer Outbound call Location [PERSON_NAME] Appliance Repair Your cal…" at bounding box center [319, 24] width 398 height 13
drag, startPoint x: 87, startPoint y: 64, endPoint x: 99, endPoint y: 48, distance: 19.2
click at [87, 61] on div at bounding box center [68, 63] width 104 height 9
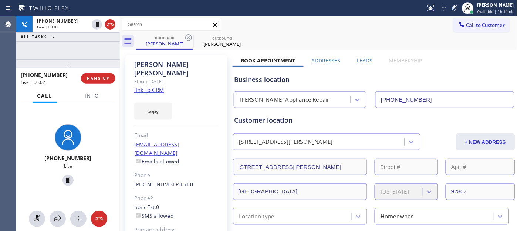
drag, startPoint x: 454, startPoint y: 10, endPoint x: 438, endPoint y: 26, distance: 23.3
click at [454, 10] on icon at bounding box center [454, 8] width 9 height 9
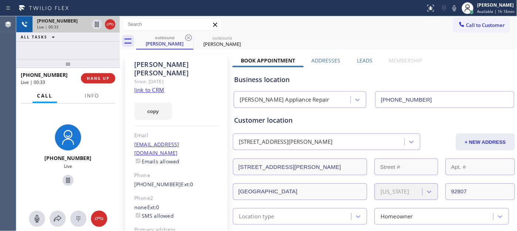
drag, startPoint x: 76, startPoint y: 51, endPoint x: 74, endPoint y: 30, distance: 20.8
click at [73, 33] on div "[PHONE_NUMBER] Live | 00:33 ALL TASKS ALL TASKS ACTIVE TASKS TASKS IN WRAP UP" at bounding box center [68, 37] width 104 height 43
drag, startPoint x: 95, startPoint y: 58, endPoint x: 95, endPoint y: 33, distance: 25.2
click at [91, 35] on div "[PHONE_NUMBER] Live | 00:36 ALL TASKS ALL TASKS ACTIVE TASKS TASKS IN WRAP UP […" at bounding box center [68, 123] width 104 height 215
drag, startPoint x: 90, startPoint y: 61, endPoint x: 250, endPoint y: 1, distance: 170.5
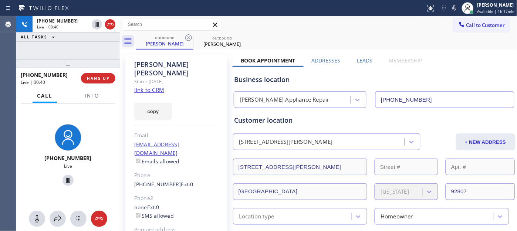
click at [97, 34] on div "[PHONE_NUMBER] Live | 00:40 ALL TASKS ALL TASKS ACTIVE TASKS TASKS IN WRAP UP […" at bounding box center [68, 123] width 104 height 215
drag, startPoint x: 45, startPoint y: 66, endPoint x: 50, endPoint y: 36, distance: 30.0
click at [47, 41] on div "[PHONE_NUMBER] Live | 01:19 ALL TASKS ALL TASKS ACTIVE TASKS TASKS IN WRAP UP […" at bounding box center [68, 123] width 104 height 215
drag, startPoint x: 65, startPoint y: 61, endPoint x: 100, endPoint y: 16, distance: 57.3
click at [65, 38] on div "[PHONE_NUMBER] Live | 01:20 ALL TASKS ALL TASKS ACTIVE TASKS TASKS IN WRAP UP […" at bounding box center [68, 123] width 104 height 215
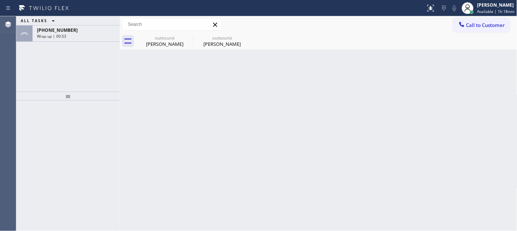
drag, startPoint x: 106, startPoint y: 82, endPoint x: 95, endPoint y: 54, distance: 29.9
click at [106, 82] on div "ALL TASKS ALL TASKS ACTIVE TASKS TASKS IN WRAP UP +17148767299 Wrap up | 00:53" at bounding box center [68, 53] width 104 height 75
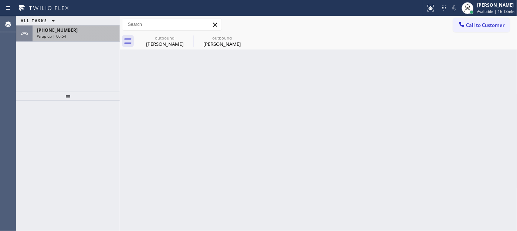
click at [87, 31] on div "[PHONE_NUMBER]" at bounding box center [76, 30] width 78 height 6
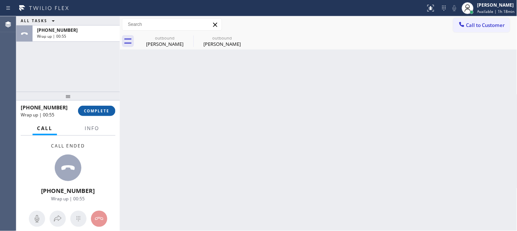
click at [84, 106] on button "COMPLETE" at bounding box center [96, 111] width 37 height 10
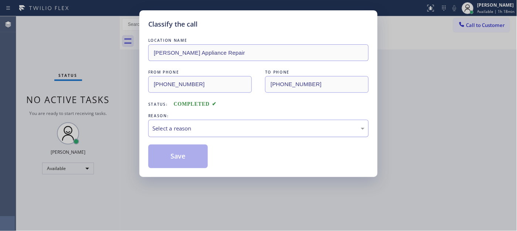
drag, startPoint x: 243, startPoint y: 139, endPoint x: 235, endPoint y: 132, distance: 10.8
click at [243, 139] on div "LOCATION NAME Yorba Linda Appliance Repair FROM PHONE (714) 203-2694 TO PHONE (…" at bounding box center [258, 103] width 220 height 132
drag, startPoint x: 235, startPoint y: 132, endPoint x: 232, endPoint y: 135, distance: 3.9
click at [234, 132] on div "Select a reason" at bounding box center [258, 128] width 212 height 9
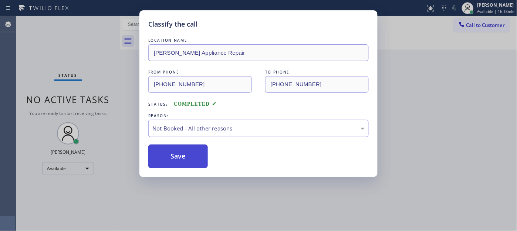
click at [188, 154] on button "Save" at bounding box center [178, 157] width 60 height 24
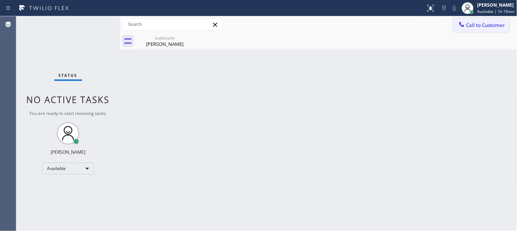
click at [470, 25] on span "Call to Customer" at bounding box center [485, 25] width 39 height 7
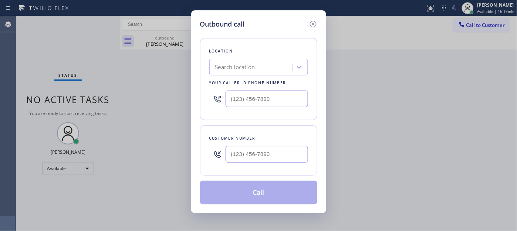
drag, startPoint x: 264, startPoint y: 169, endPoint x: 264, endPoint y: 162, distance: 7.1
click at [264, 167] on div "Customer number" at bounding box center [258, 150] width 117 height 50
click at [263, 155] on input "(___) ___-____" at bounding box center [267, 154] width 82 height 17
paste input "213) 810-9570"
type input "(213) 810-9570"
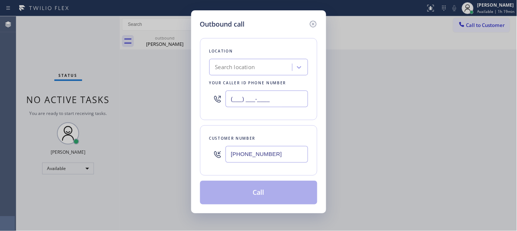
drag, startPoint x: 279, startPoint y: 102, endPoint x: 199, endPoint y: 95, distance: 80.2
click at [200, 94] on div "Location Search location Your caller id phone number (___) ___-____" at bounding box center [258, 79] width 117 height 82
paste input "855) 900-0095"
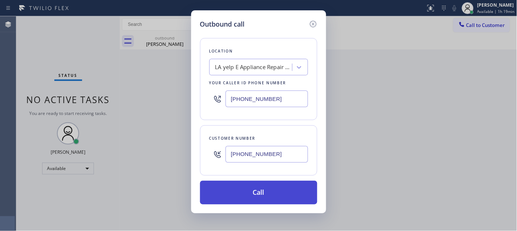
type input "(855) 900-0095"
click at [282, 192] on button "Call" at bounding box center [258, 193] width 117 height 24
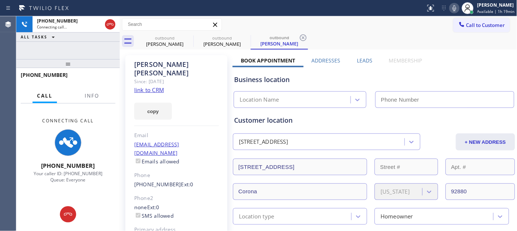
click at [449, 9] on div at bounding box center [454, 8] width 10 height 9
type input "(855) 900-0095"
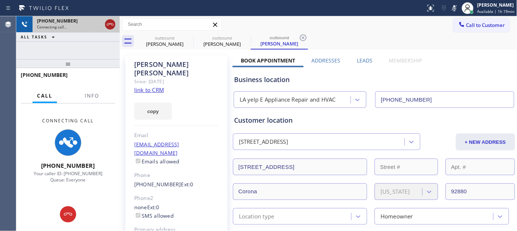
click at [109, 24] on icon at bounding box center [110, 24] width 9 height 9
